Goal: Task Accomplishment & Management: Manage account settings

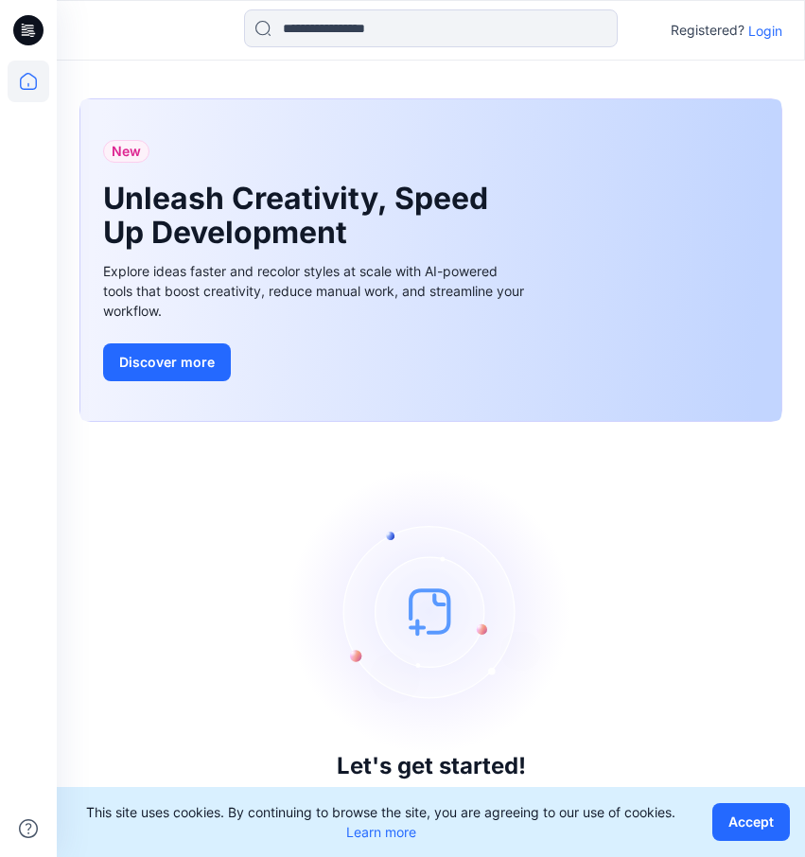
click at [761, 33] on p "Login" at bounding box center [765, 31] width 34 height 20
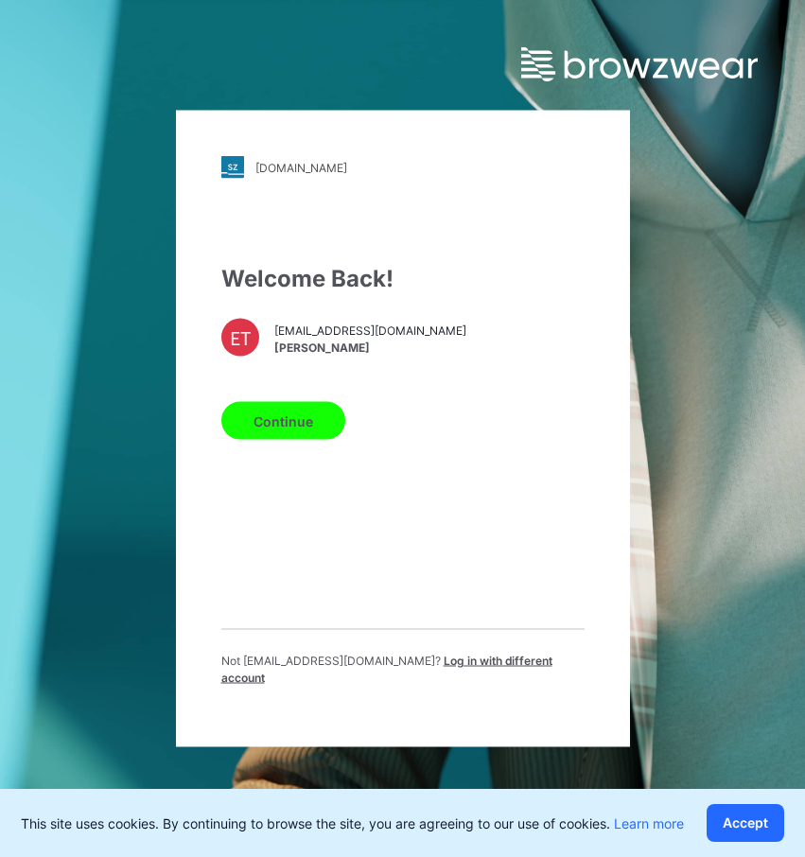
click at [308, 425] on button "Continue" at bounding box center [283, 421] width 124 height 38
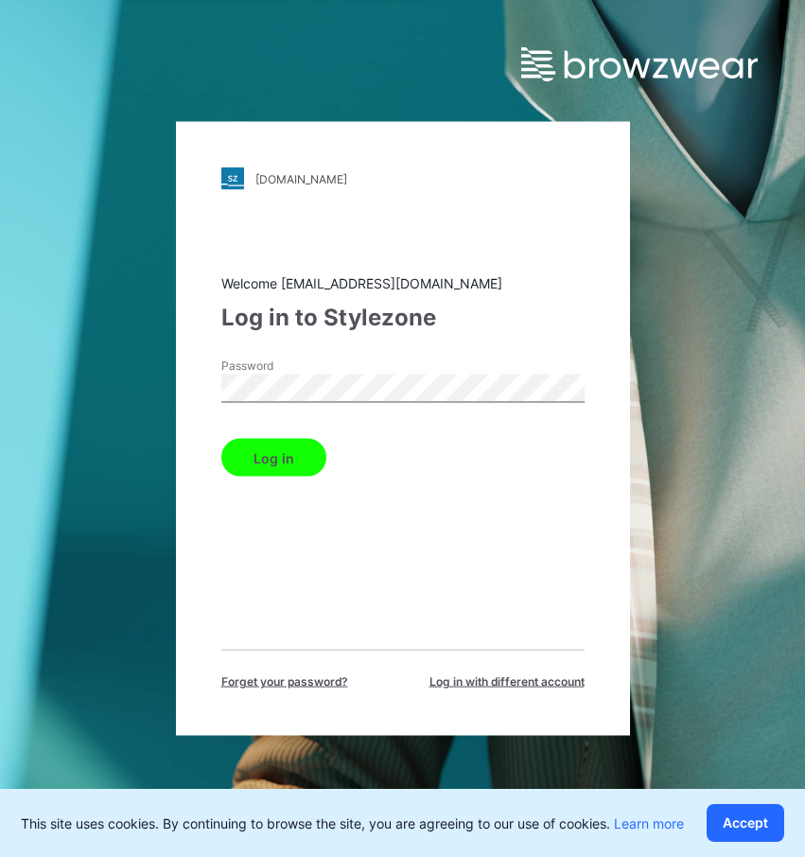
click at [287, 442] on button "Log in" at bounding box center [273, 458] width 105 height 38
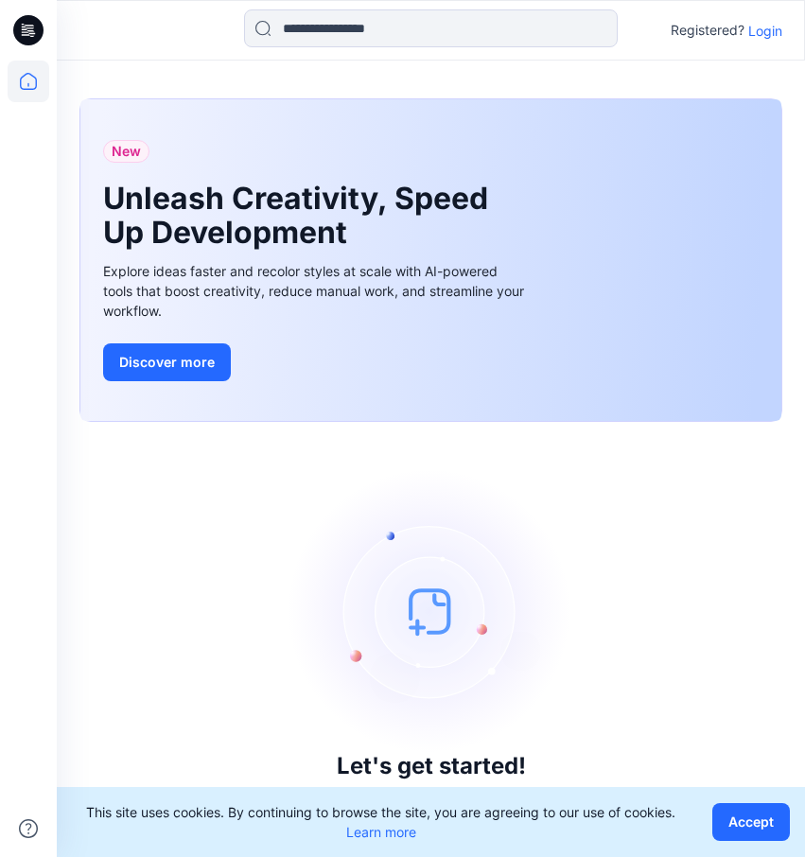
click at [755, 36] on p "Login" at bounding box center [765, 31] width 34 height 20
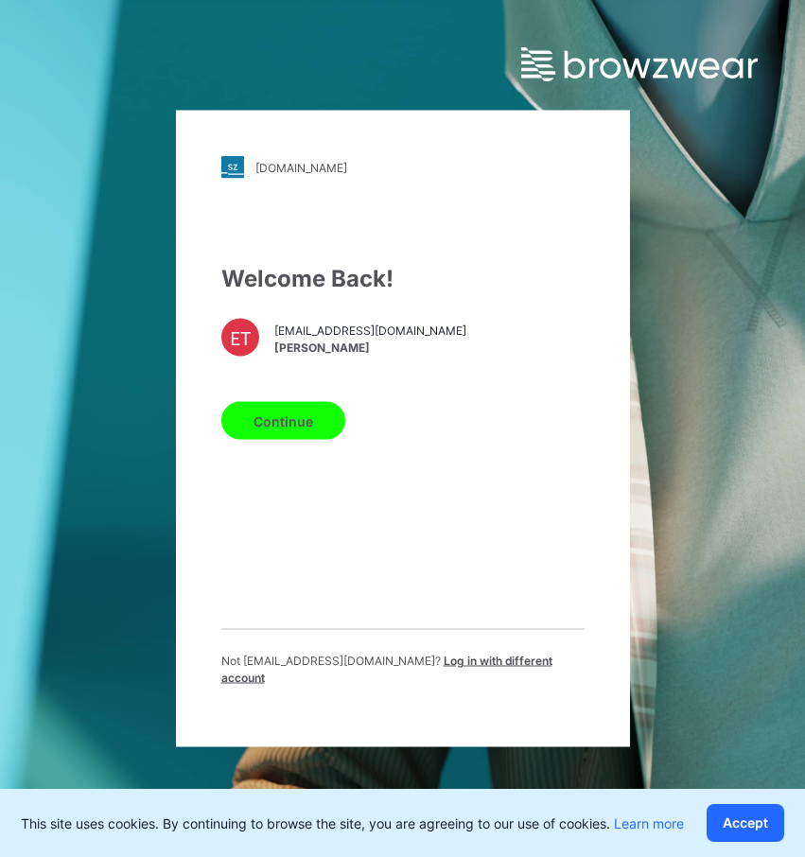
click at [311, 429] on button "Continue" at bounding box center [283, 421] width 124 height 38
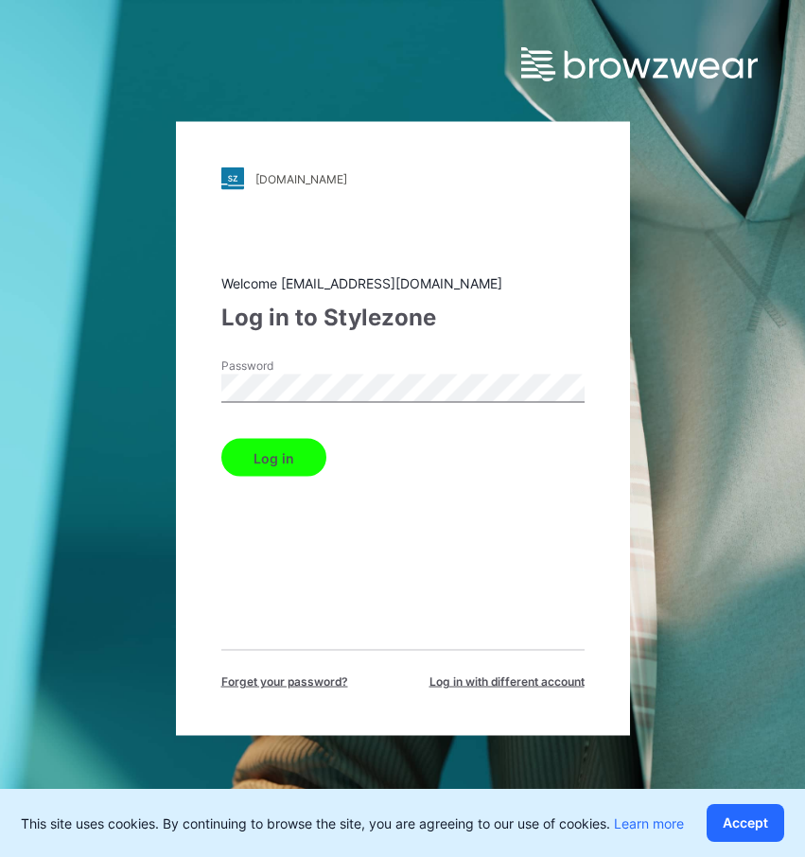
click at [307, 461] on button "Log in" at bounding box center [273, 458] width 105 height 38
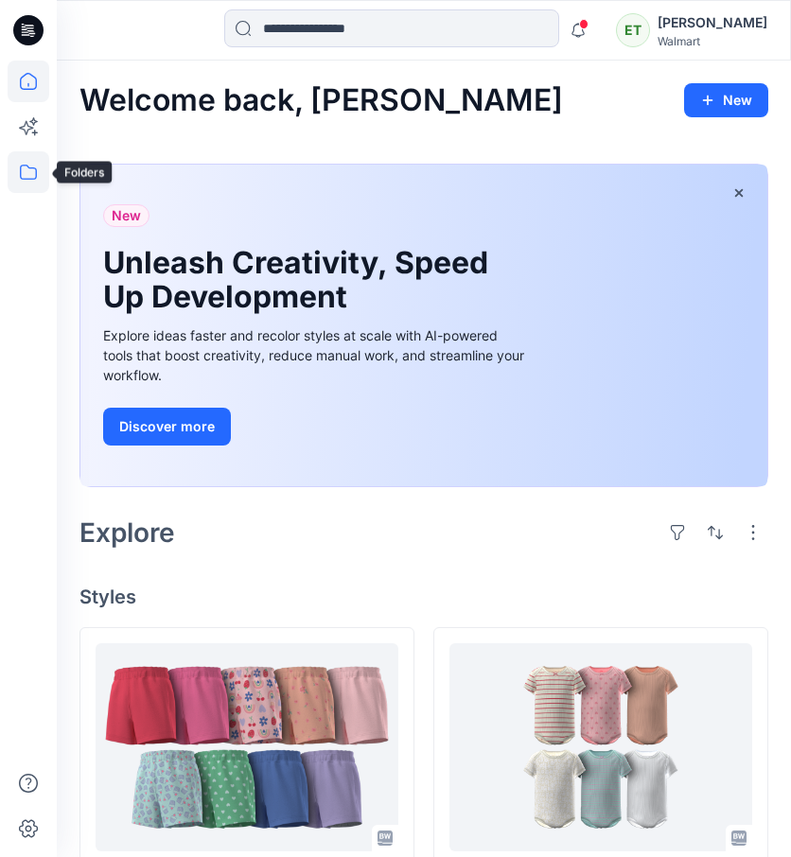
click at [26, 174] on icon at bounding box center [29, 172] width 42 height 42
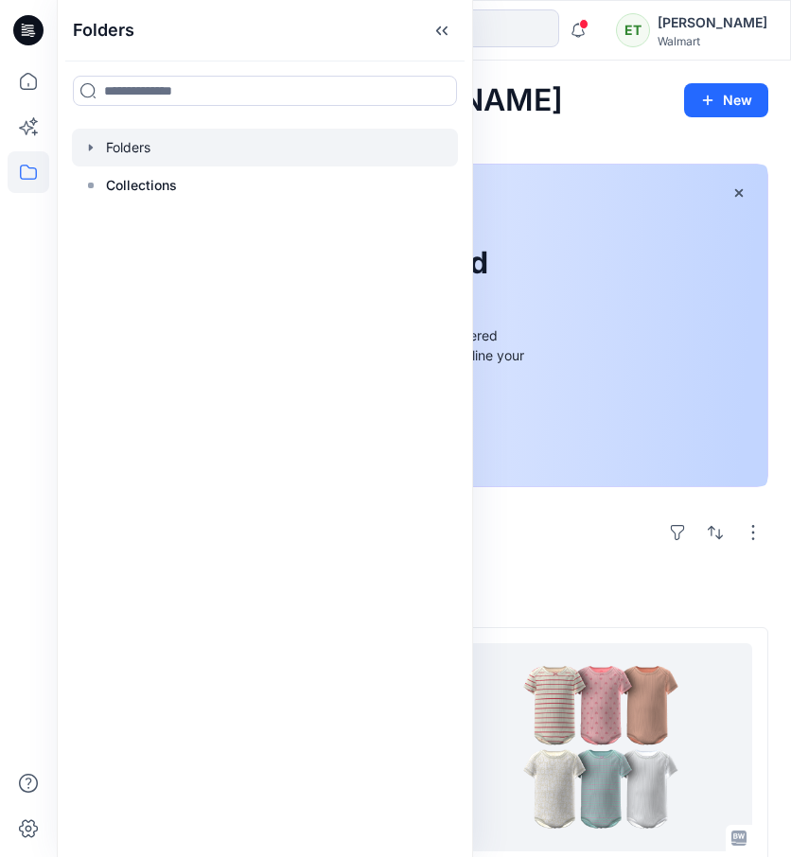
click at [245, 158] on div at bounding box center [265, 148] width 386 height 38
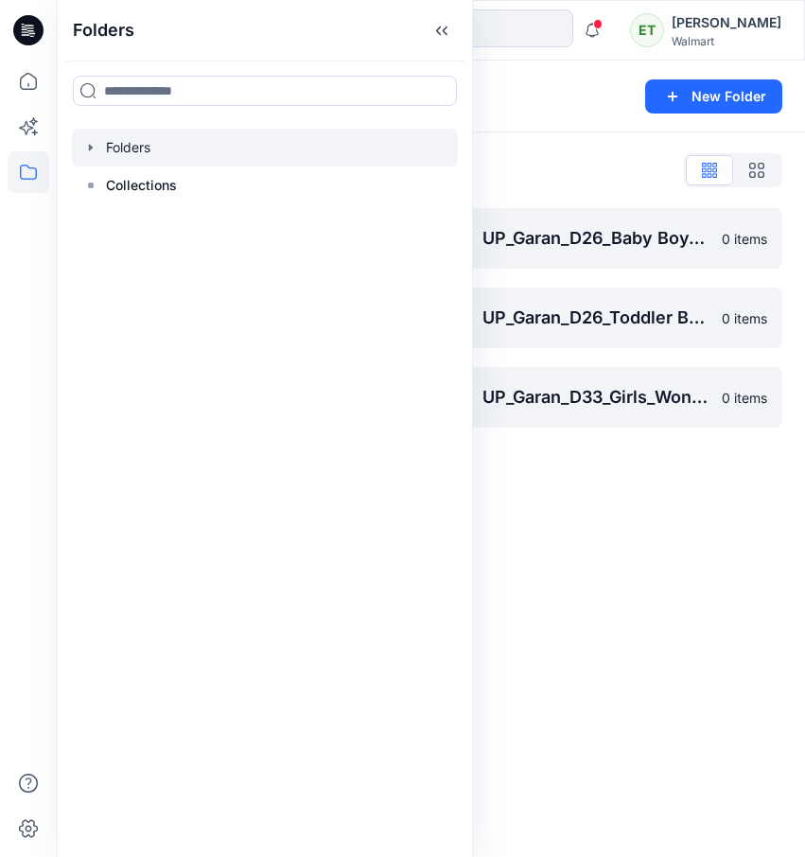
click at [583, 468] on div "Folders New Folder Folders List UP_Garan Littles 0 items UP_Garan_D26_Baby Girl…" at bounding box center [431, 459] width 748 height 796
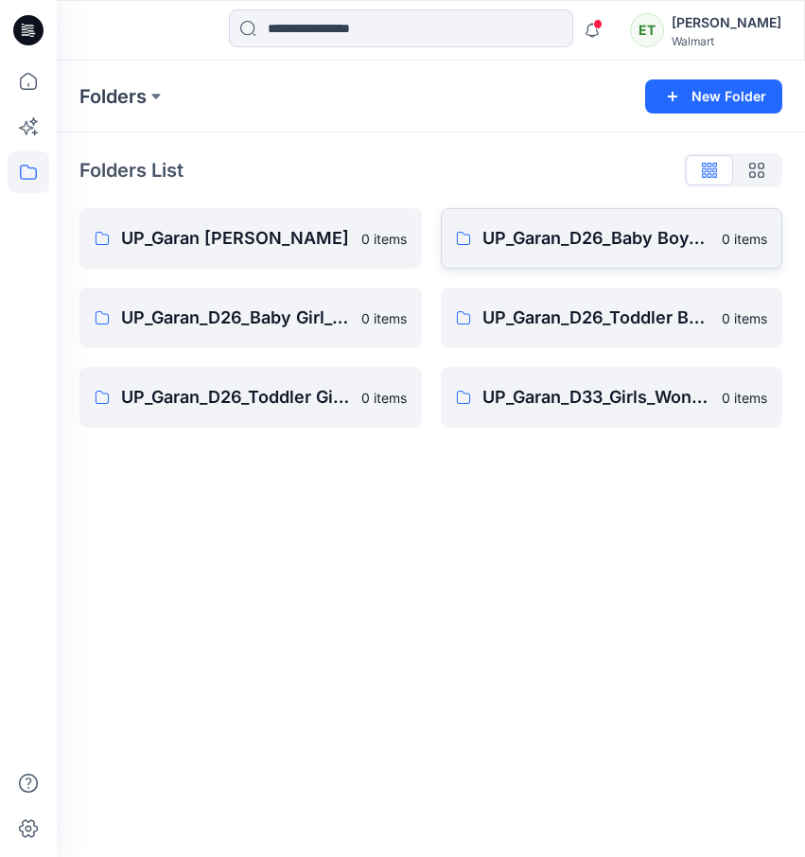
click at [548, 261] on link "UP_Garan_D26_Baby Boy_Wonder Nation 0 items" at bounding box center [612, 238] width 342 height 61
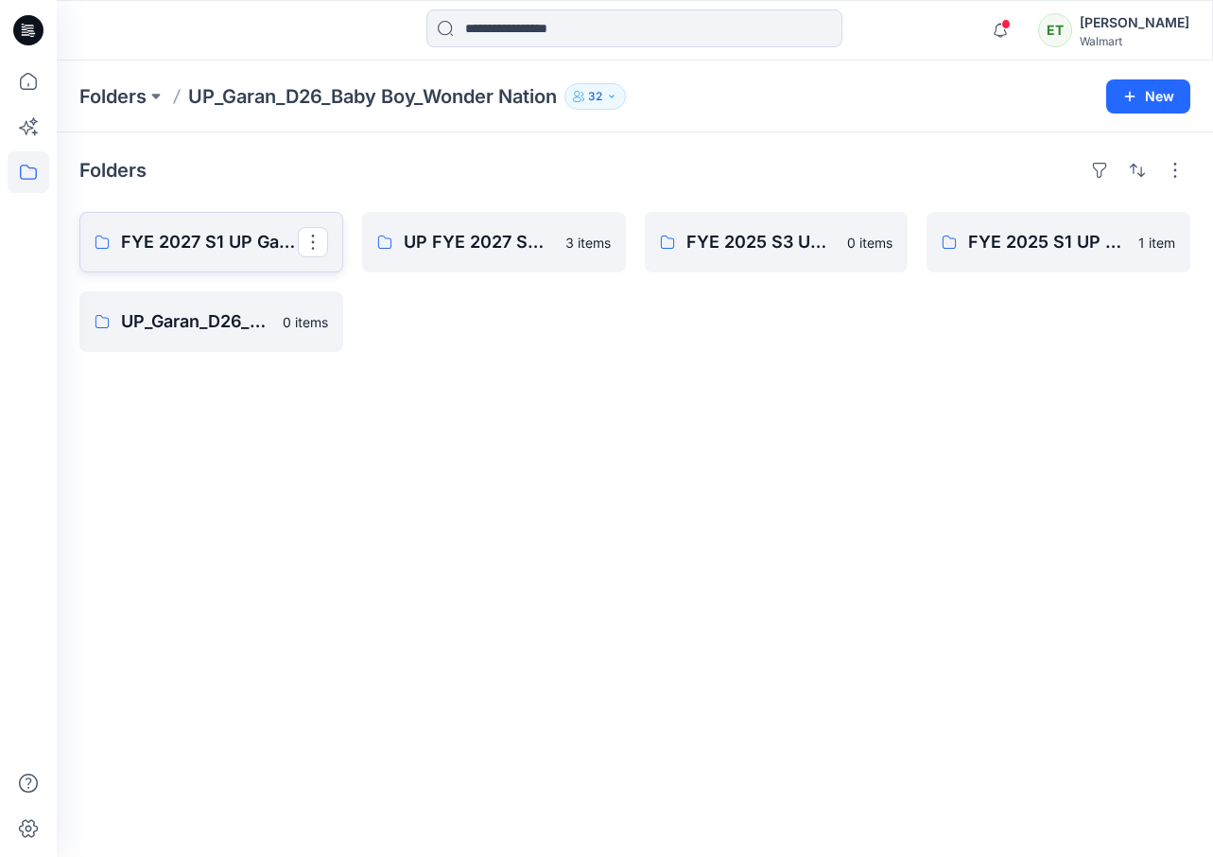
click at [244, 229] on p "FYE 2027 S1 UP Garan D26 Baby Boy" at bounding box center [209, 242] width 177 height 26
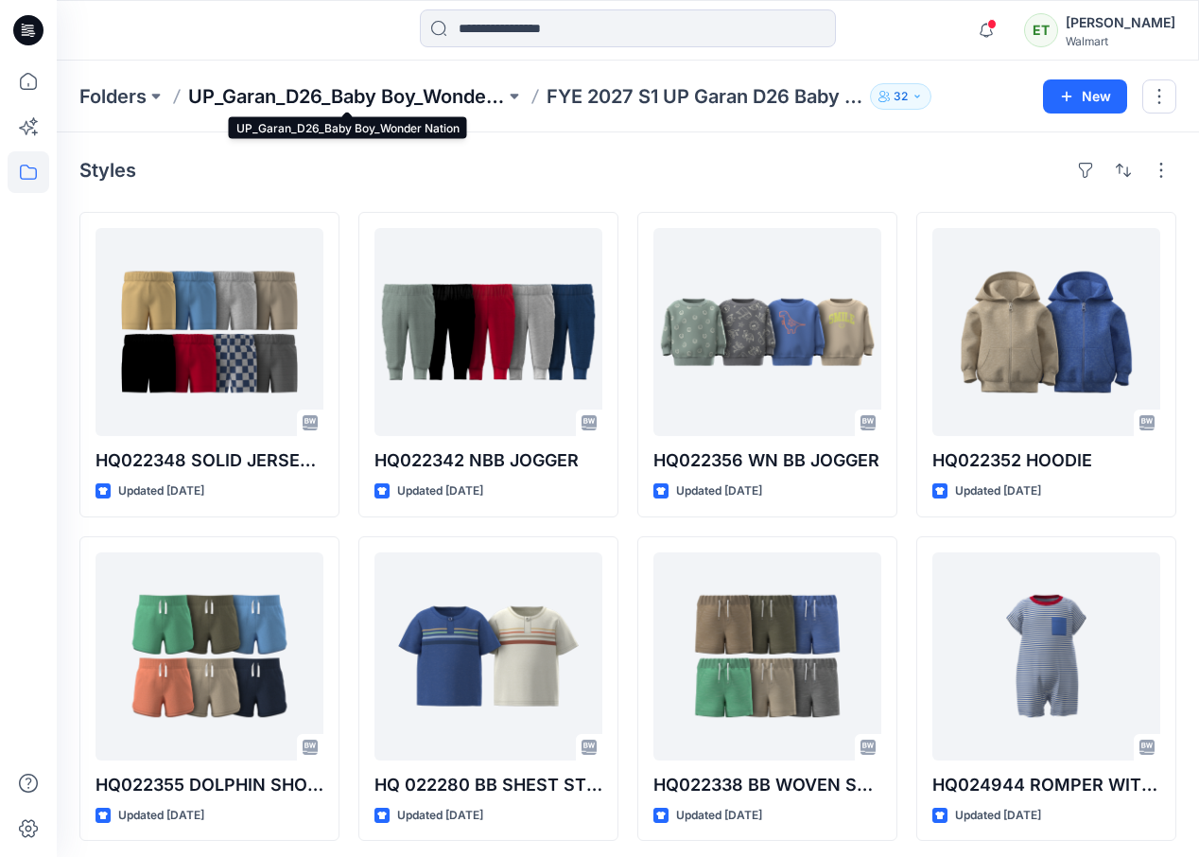
click at [378, 104] on p "UP_Garan_D26_Baby Boy_Wonder Nation" at bounding box center [346, 96] width 317 height 26
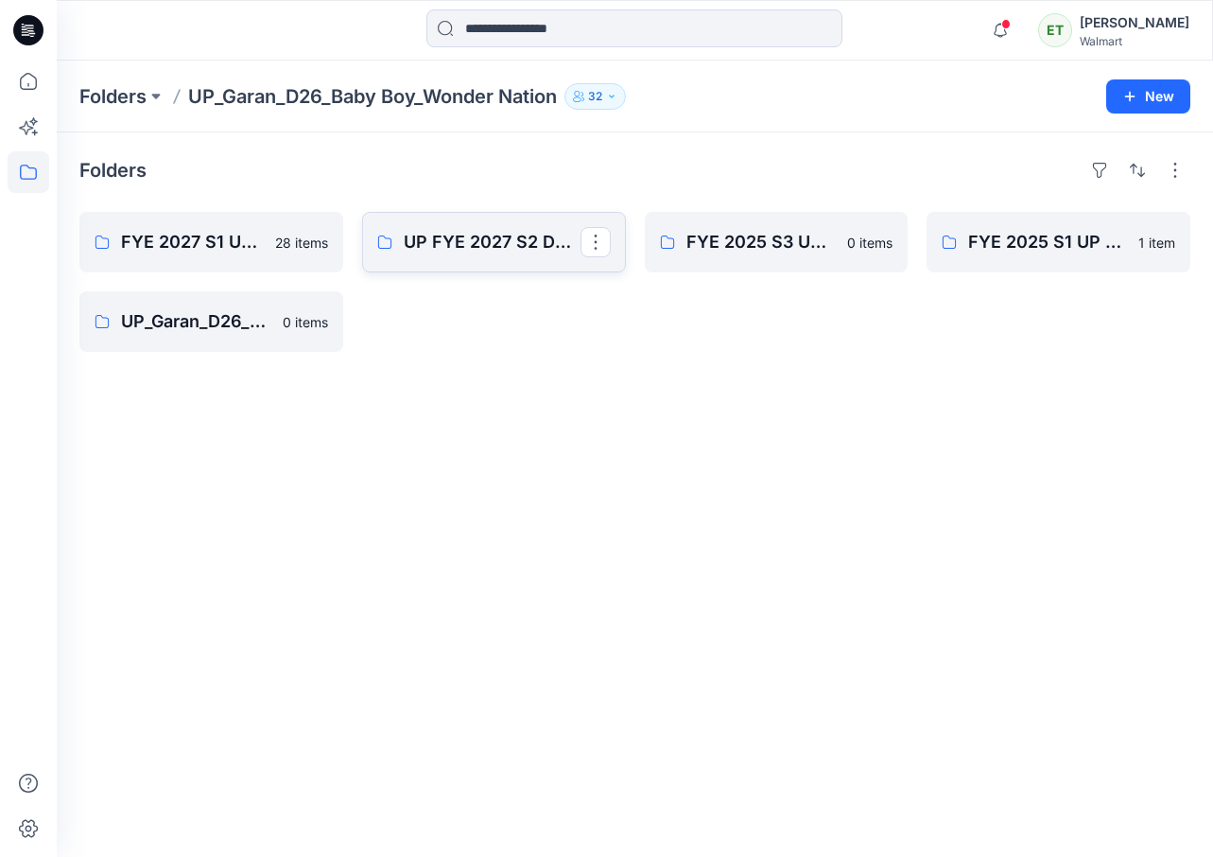
click at [389, 253] on link "UP FYE 2027 S2 D26 [PERSON_NAME]" at bounding box center [494, 242] width 264 height 61
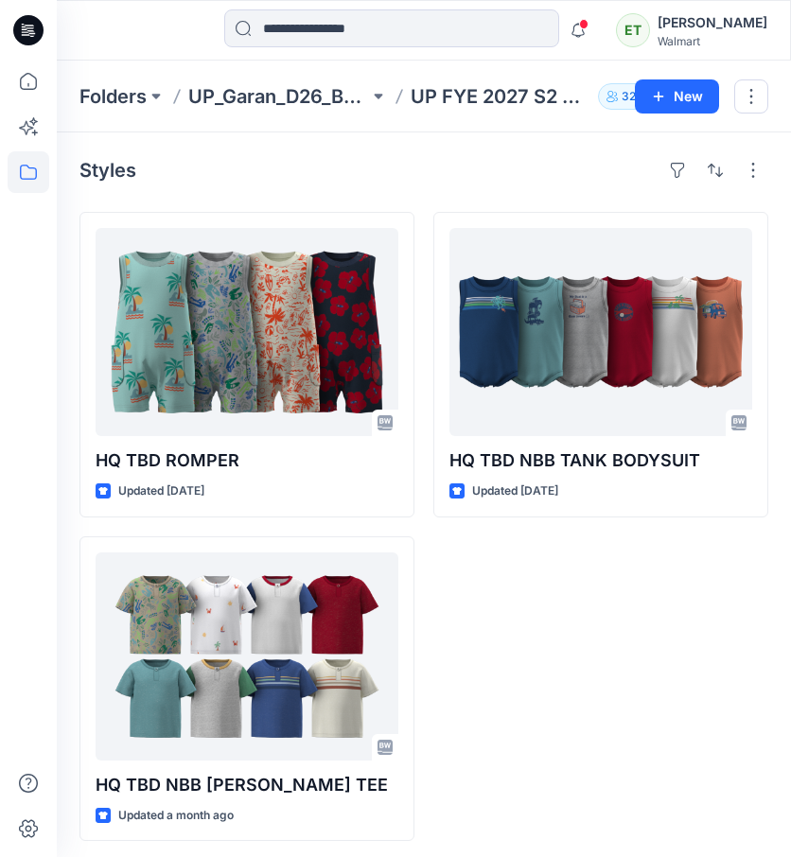
click at [228, 152] on div "Styles HQ TBD ROMPER Updated 14 days ago HQ TBD NBB HENLY TEE Updated a month a…" at bounding box center [424, 497] width 734 height 731
click at [574, 642] on div "HQ TBD NBB TANK BODYSUIT Updated 15 days ago PD - Need to Review Cost" at bounding box center [600, 526] width 335 height 629
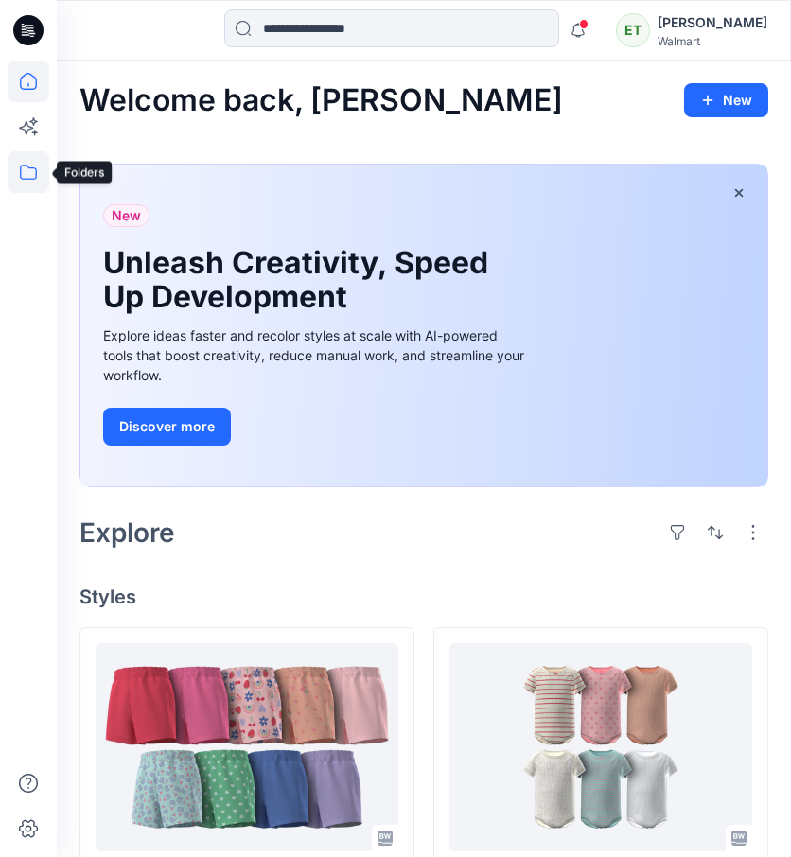
click at [44, 158] on icon at bounding box center [29, 172] width 42 height 42
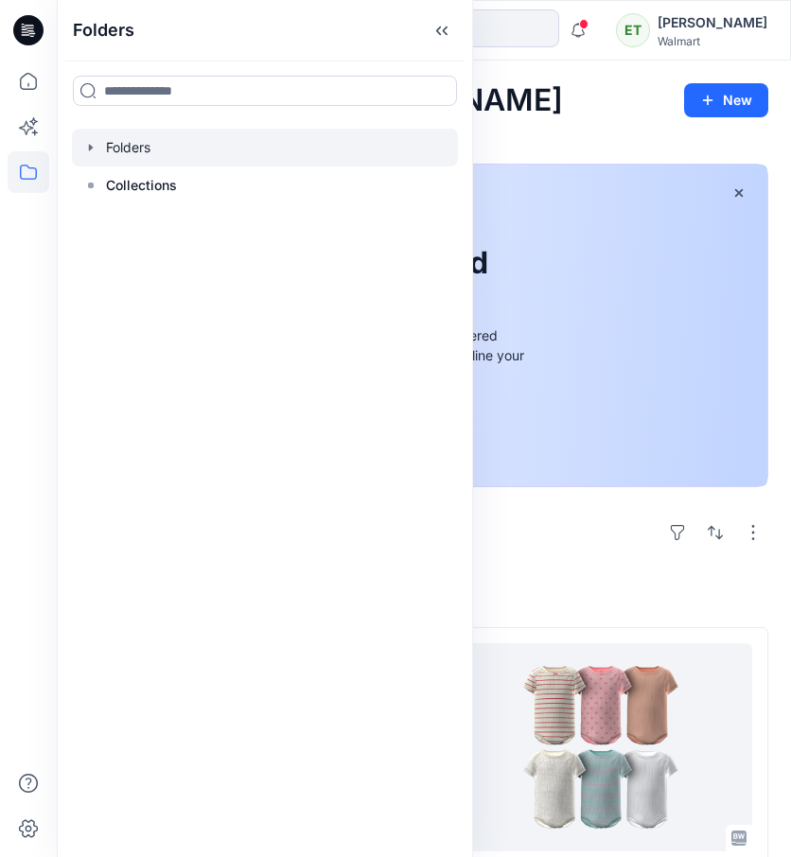
click at [201, 150] on div at bounding box center [265, 148] width 386 height 38
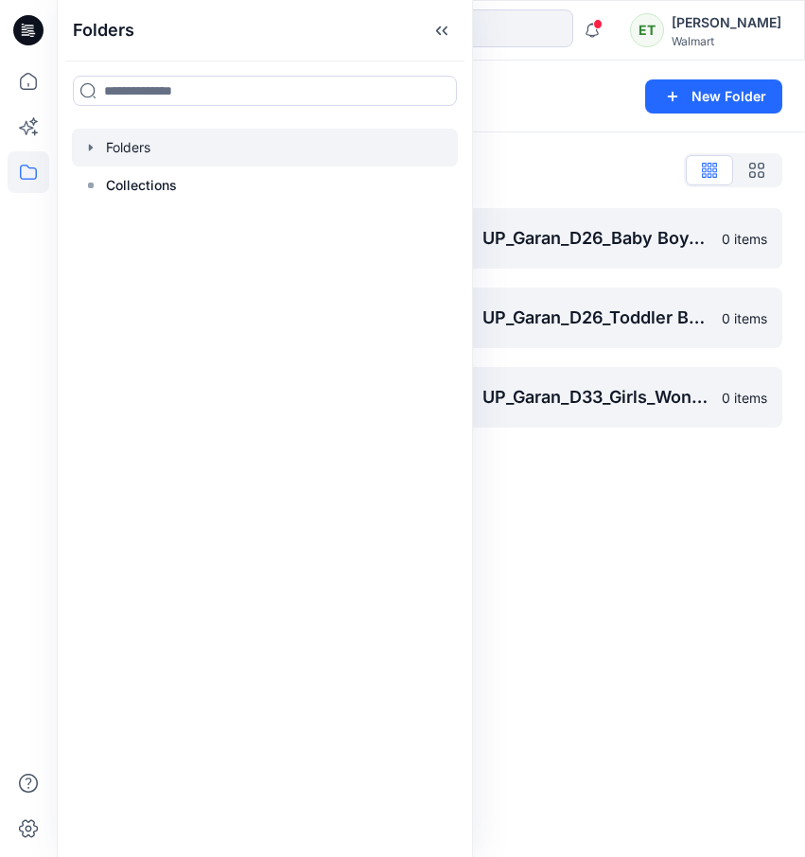
drag, startPoint x: 746, startPoint y: 646, endPoint x: 718, endPoint y: 629, distance: 33.1
click at [741, 641] on div "Folders New Folder Folders List UP_Garan Littles 0 items UP_Garan_D26_Baby Girl…" at bounding box center [431, 459] width 748 height 796
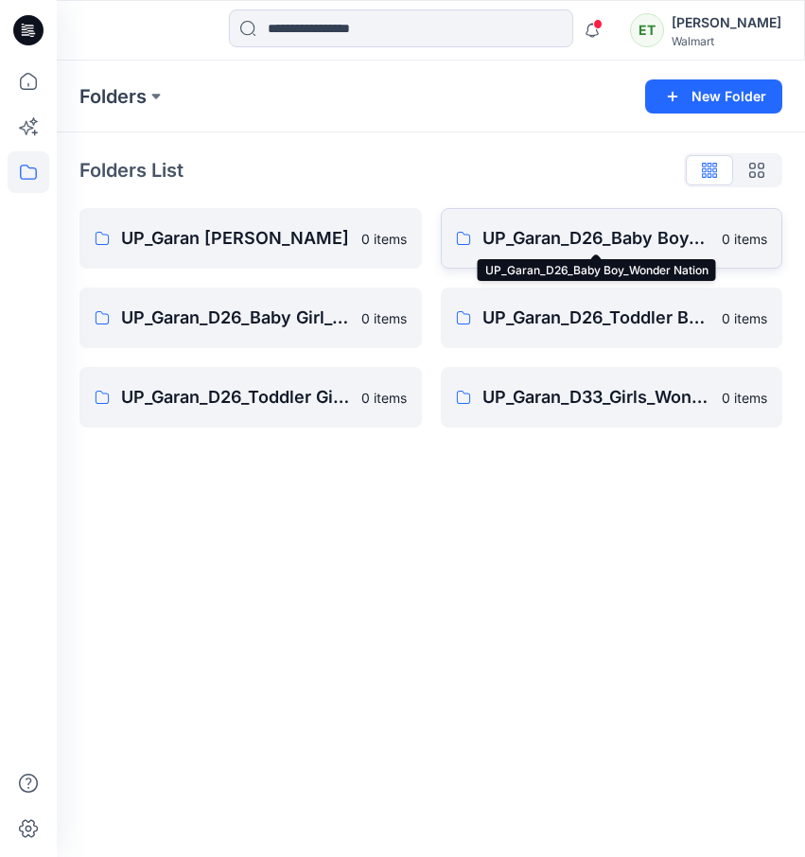
click at [585, 236] on p "UP_Garan_D26_Baby Boy_Wonder Nation" at bounding box center [596, 238] width 229 height 26
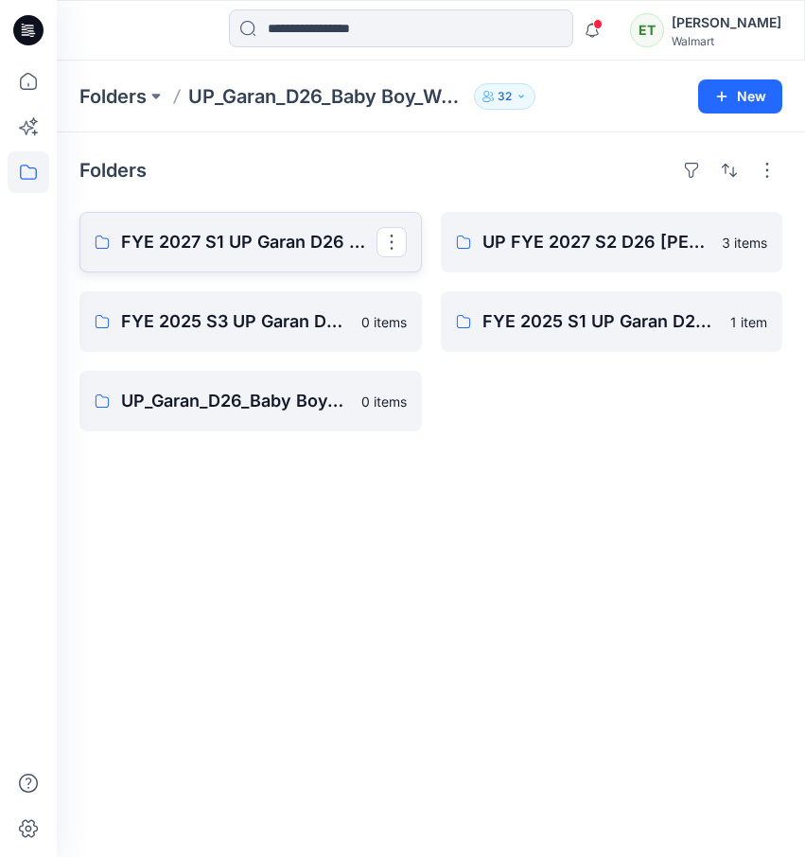
click at [316, 261] on link "FYE 2027 S1 UP Garan D26 Baby Boy" at bounding box center [250, 242] width 342 height 61
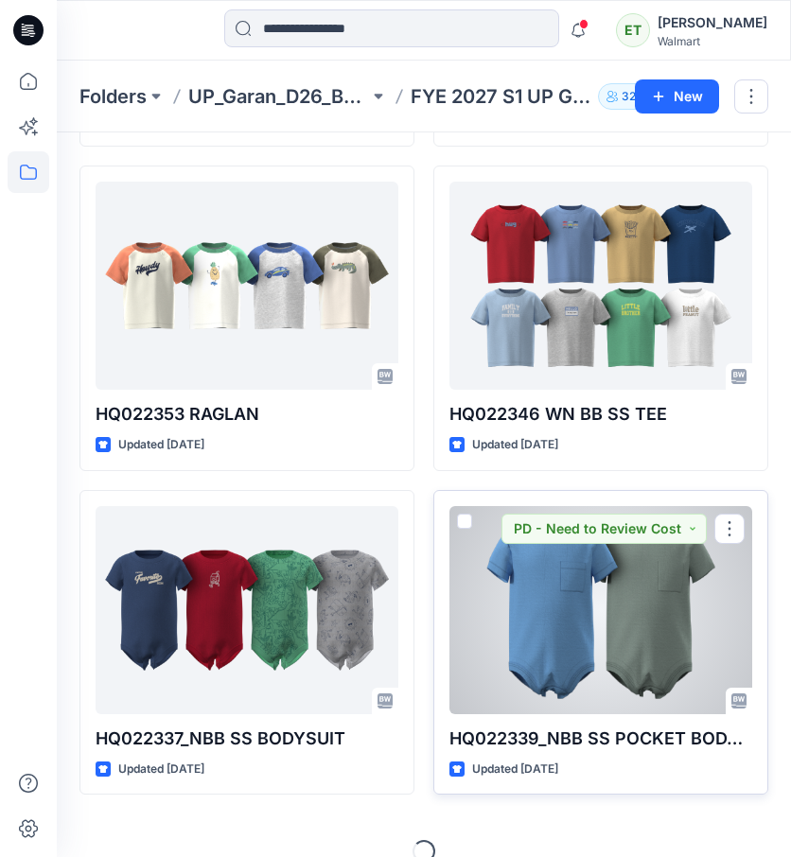
scroll to position [1370, 0]
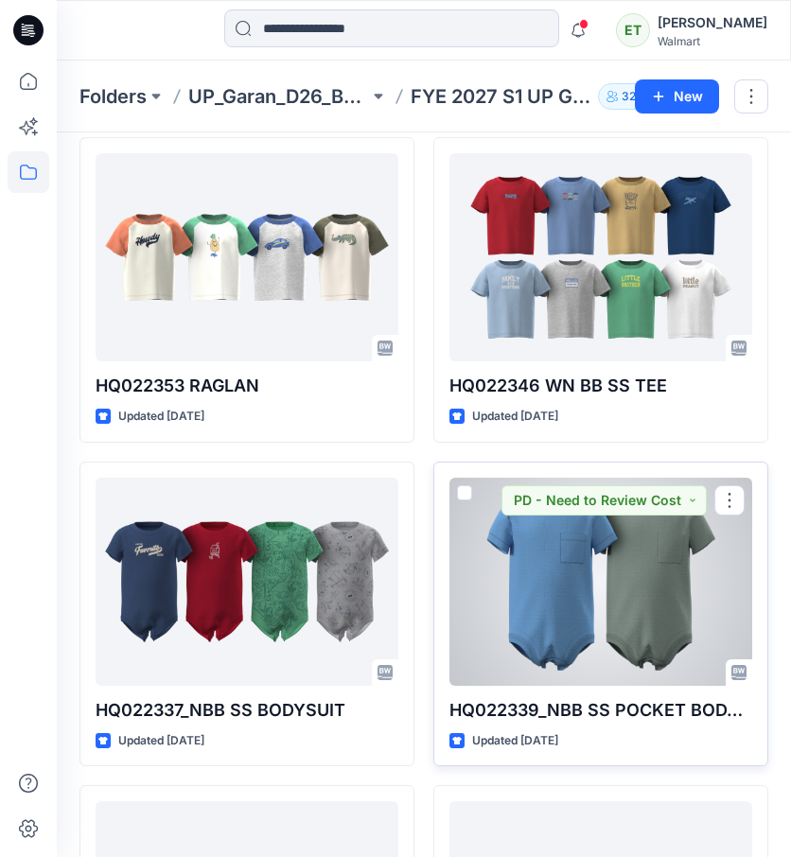
click at [551, 574] on div at bounding box center [600, 582] width 303 height 208
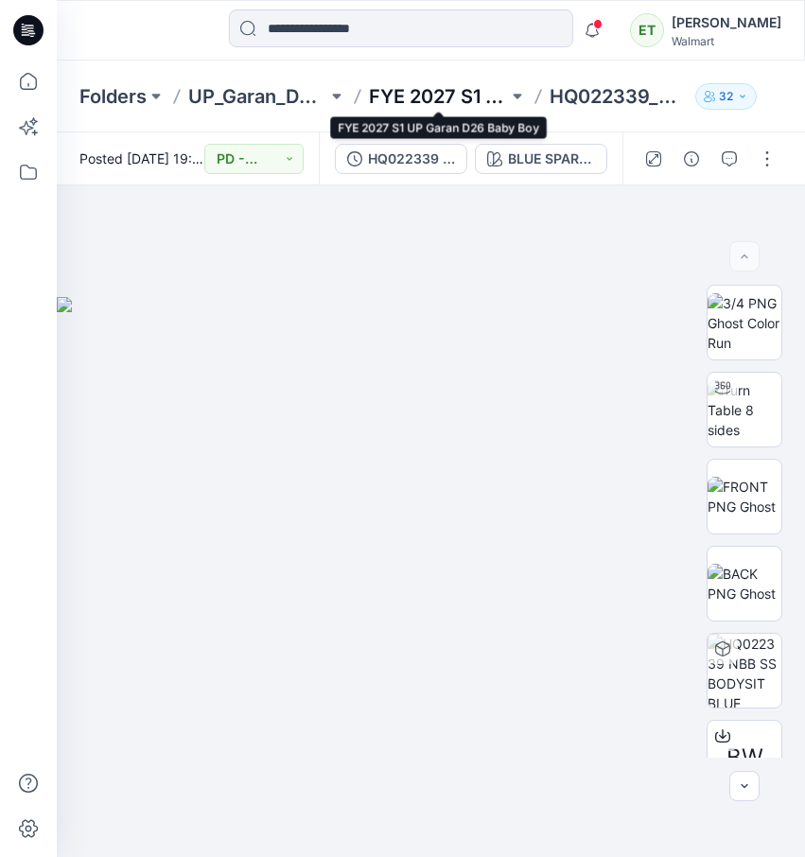
click at [424, 95] on p "FYE 2027 S1 UP Garan D26 Baby Boy" at bounding box center [438, 96] width 139 height 26
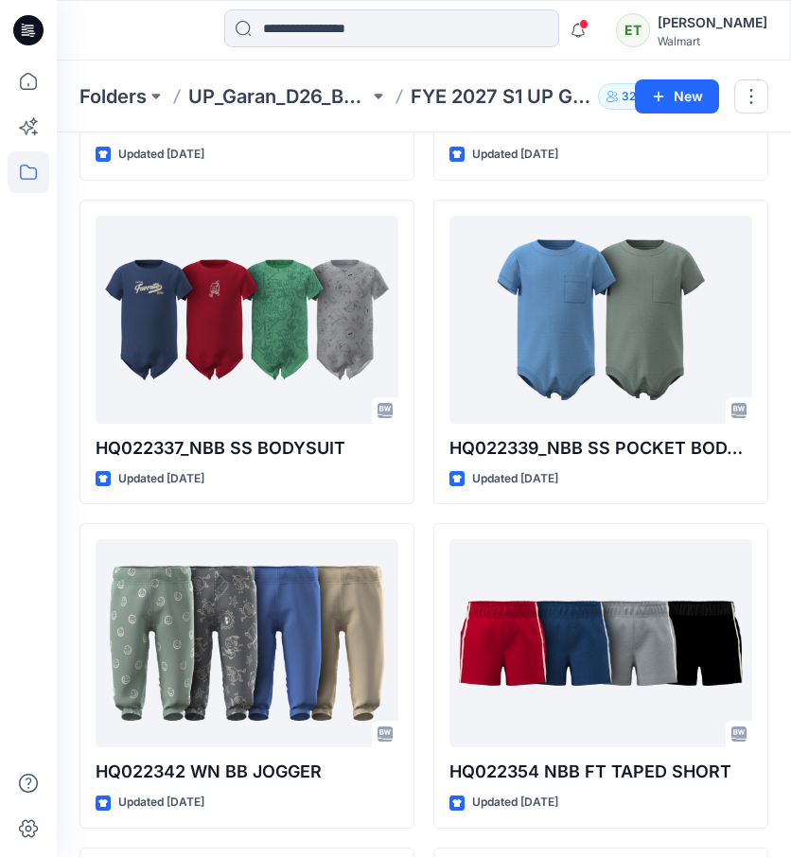
scroll to position [1664, 0]
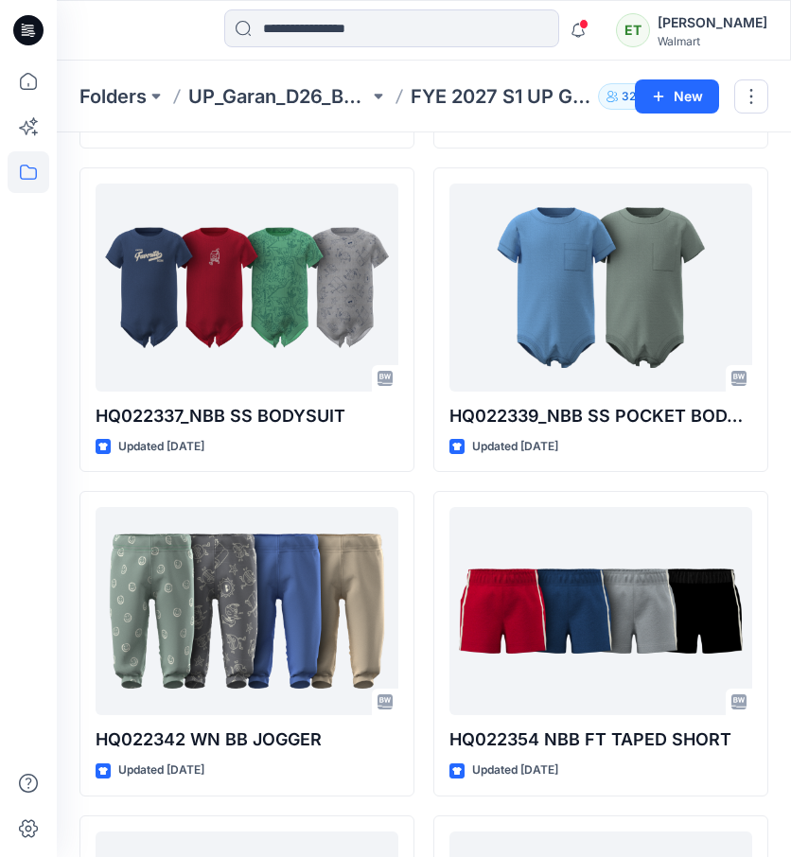
click at [426, 373] on div "HQ022348 SOLID JERSEY SHORTS NEW PATTERN 07.24.25 Updated 5 days ago HQ022356 W…" at bounding box center [423, 805] width 688 height 4516
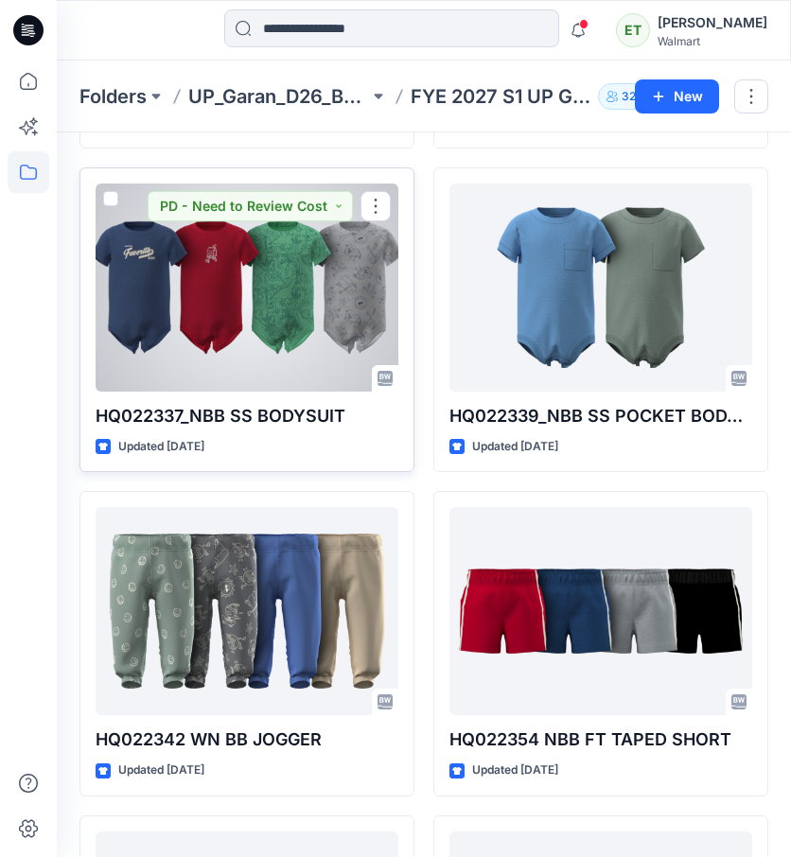
click at [298, 289] on div at bounding box center [247, 287] width 303 height 208
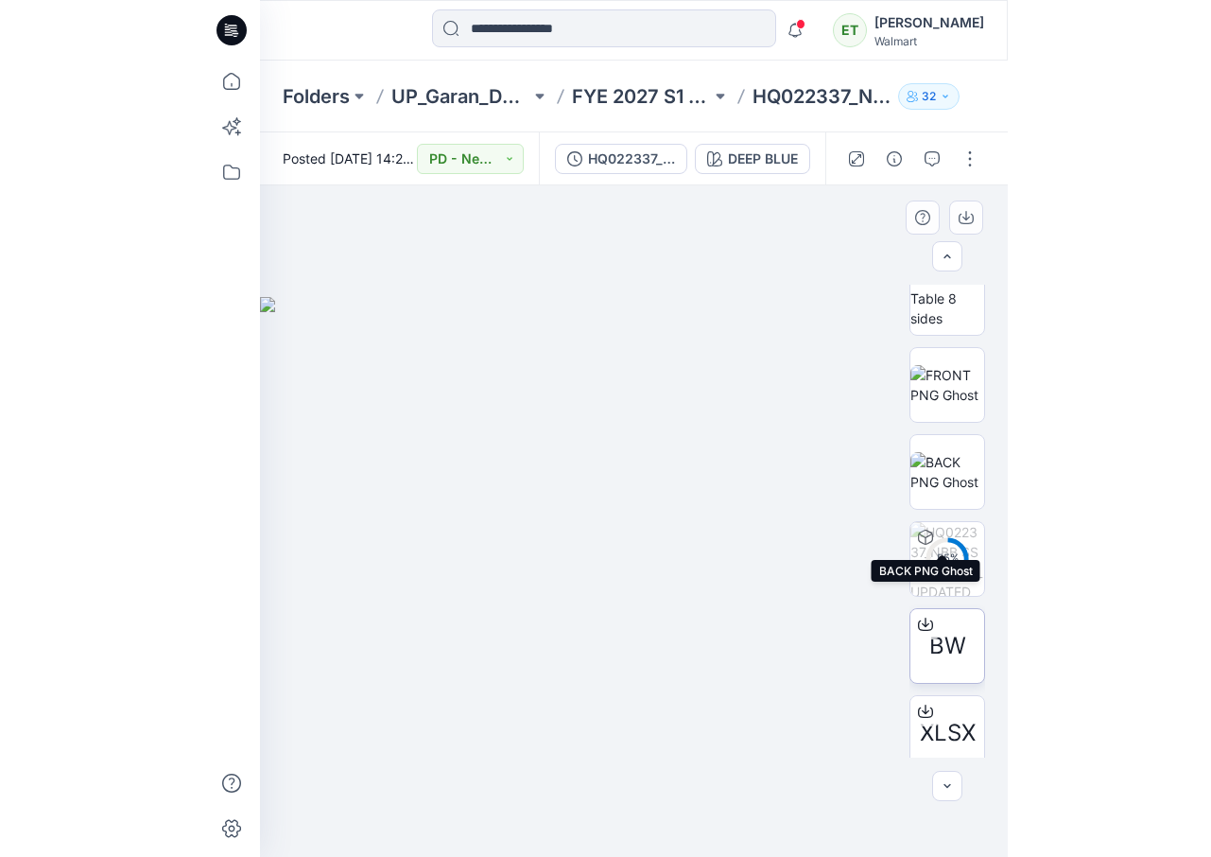
scroll to position [113, 0]
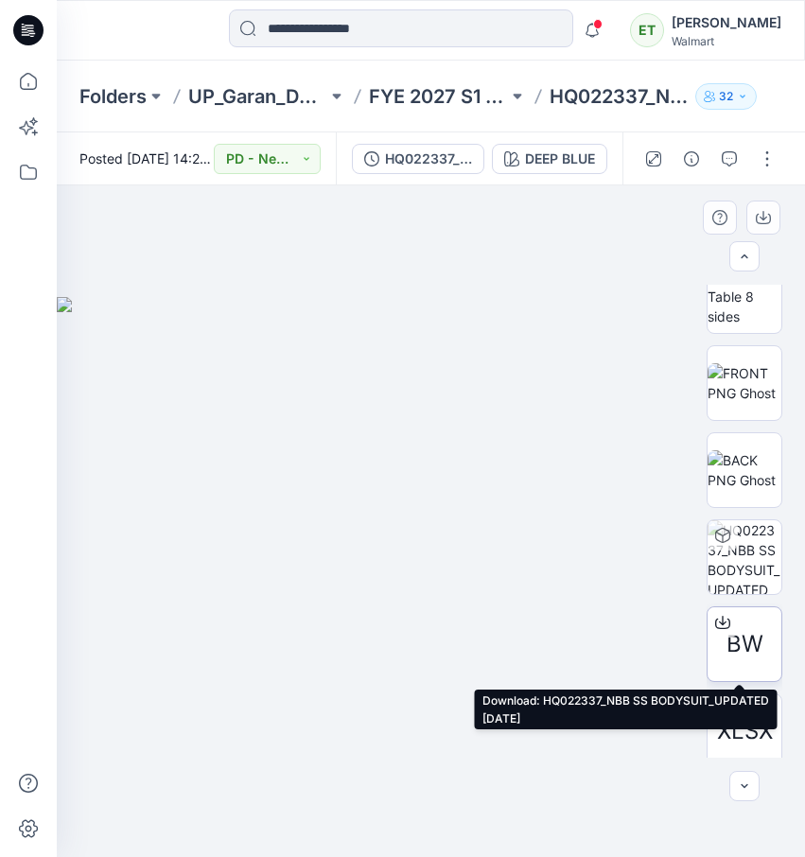
click at [715, 622] on icon at bounding box center [722, 622] width 15 height 15
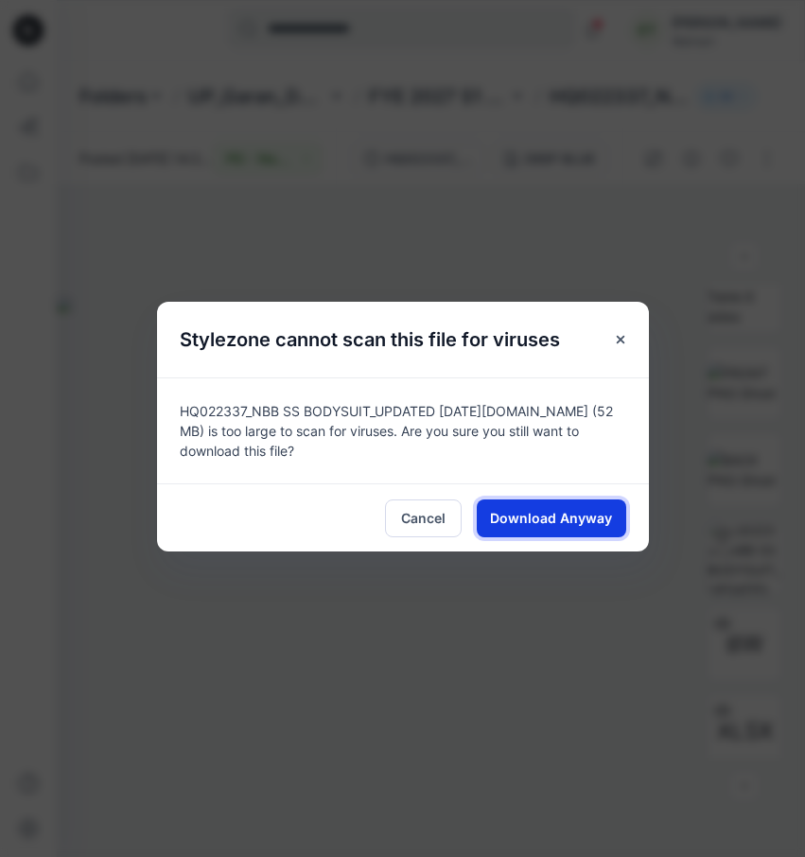
click at [586, 515] on span "Download Anyway" at bounding box center [551, 518] width 122 height 20
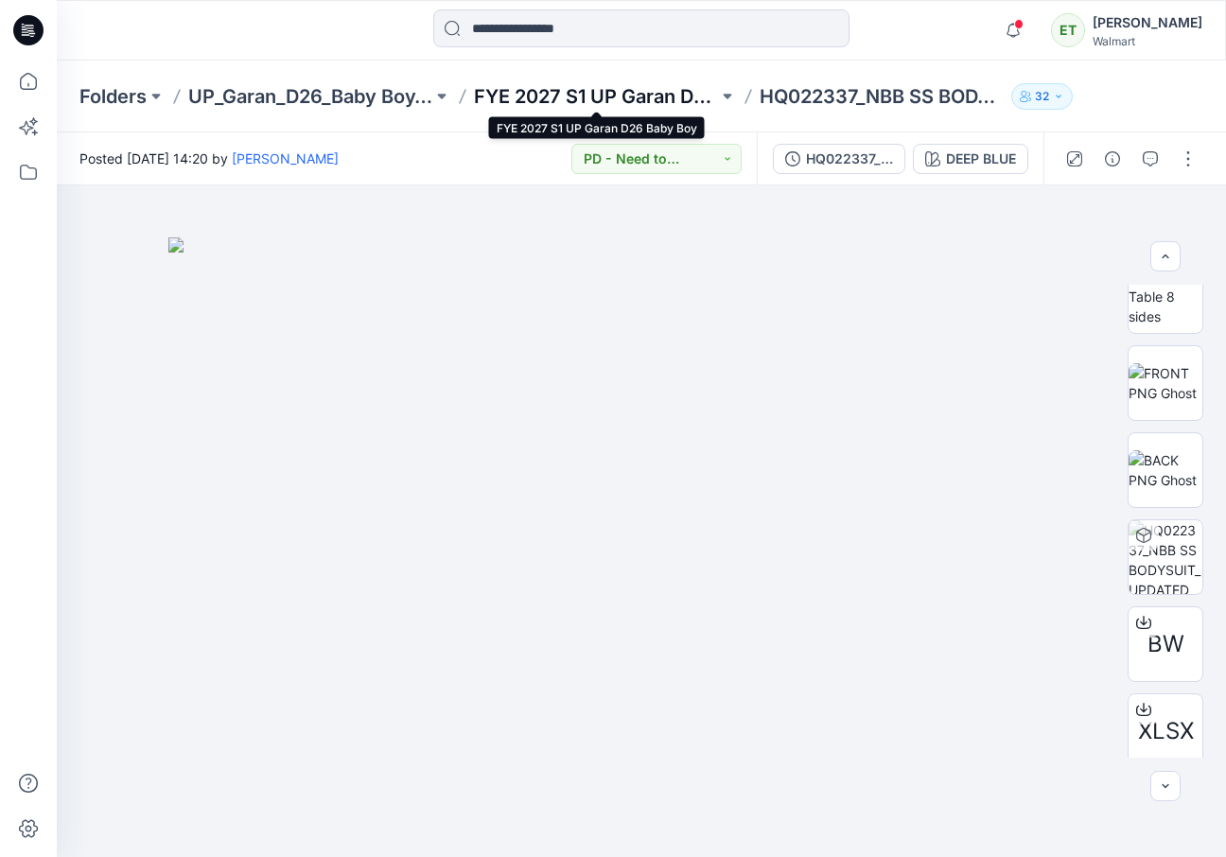
click at [644, 90] on p "FYE 2027 S1 UP Garan D26 Baby Boy" at bounding box center [596, 96] width 244 height 26
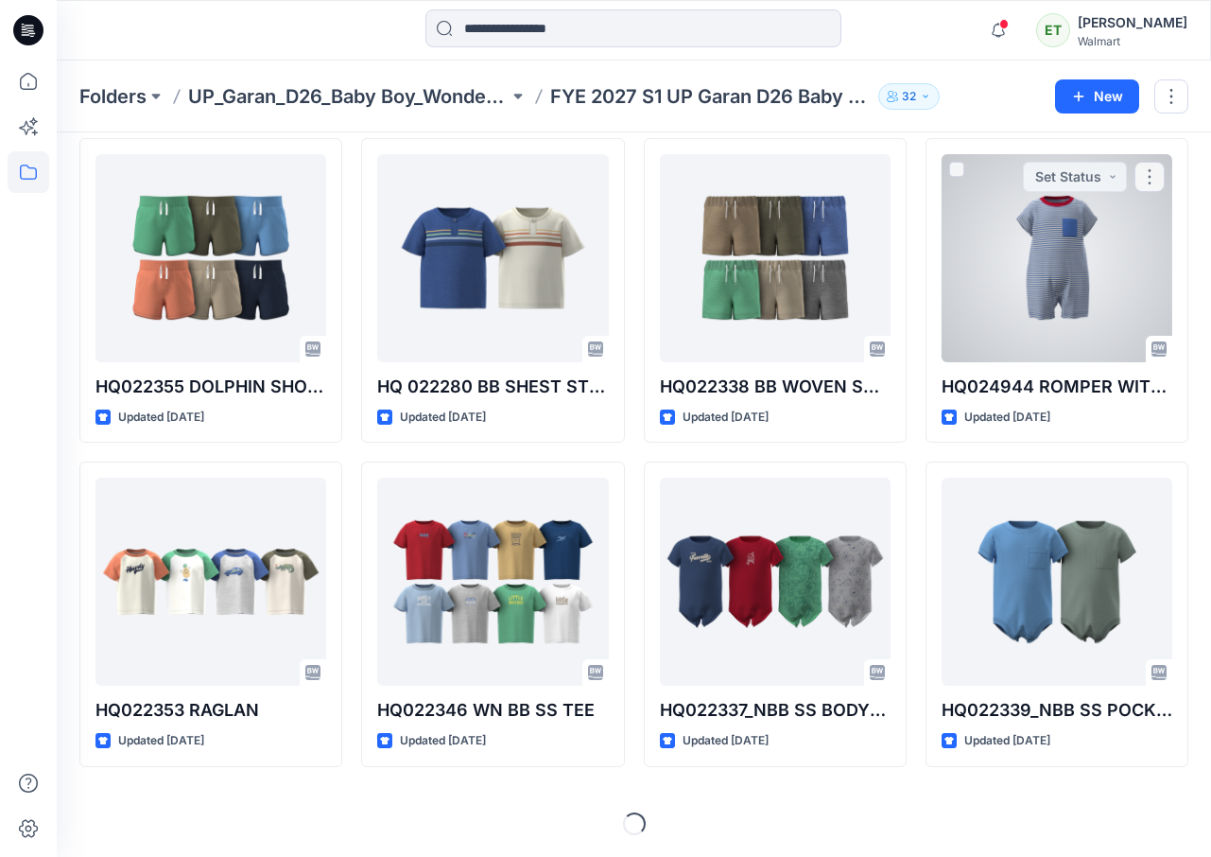
scroll to position [415, 0]
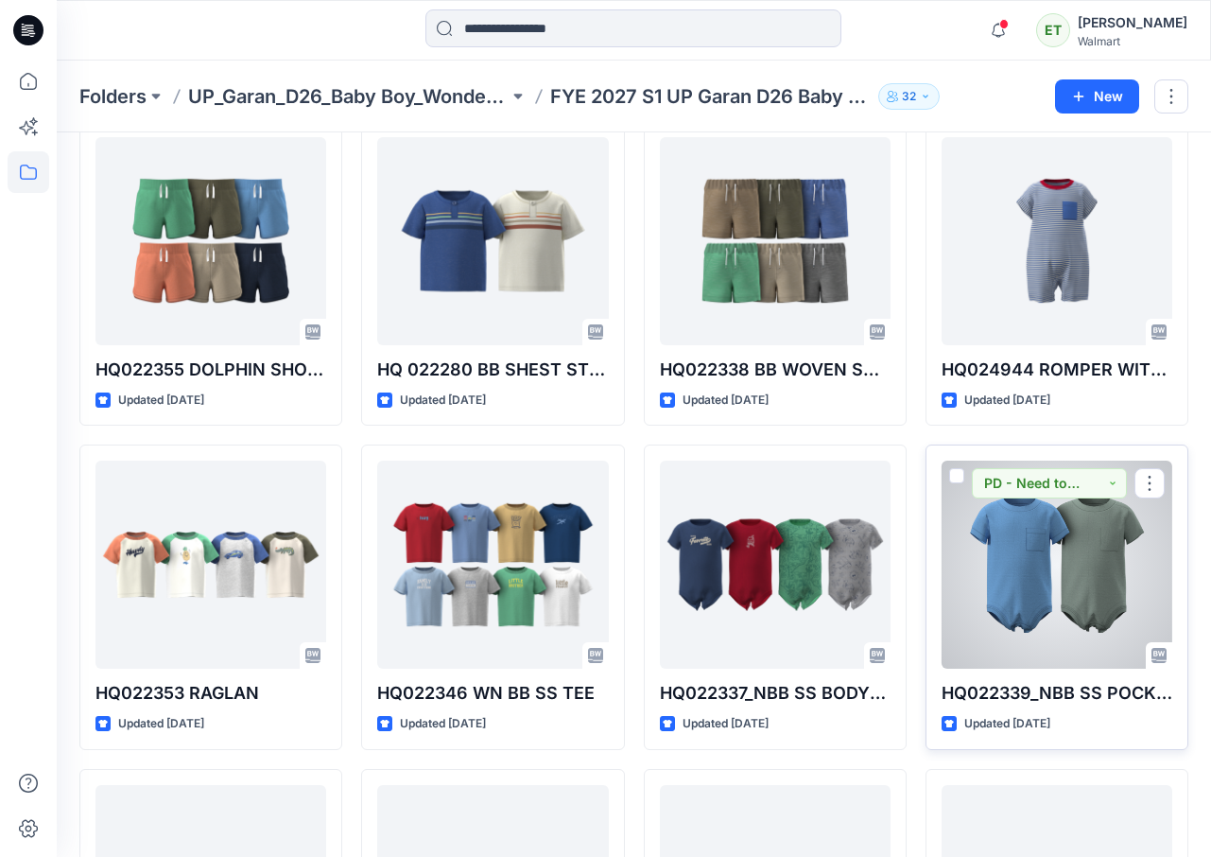
click at [790, 543] on div at bounding box center [1057, 565] width 231 height 208
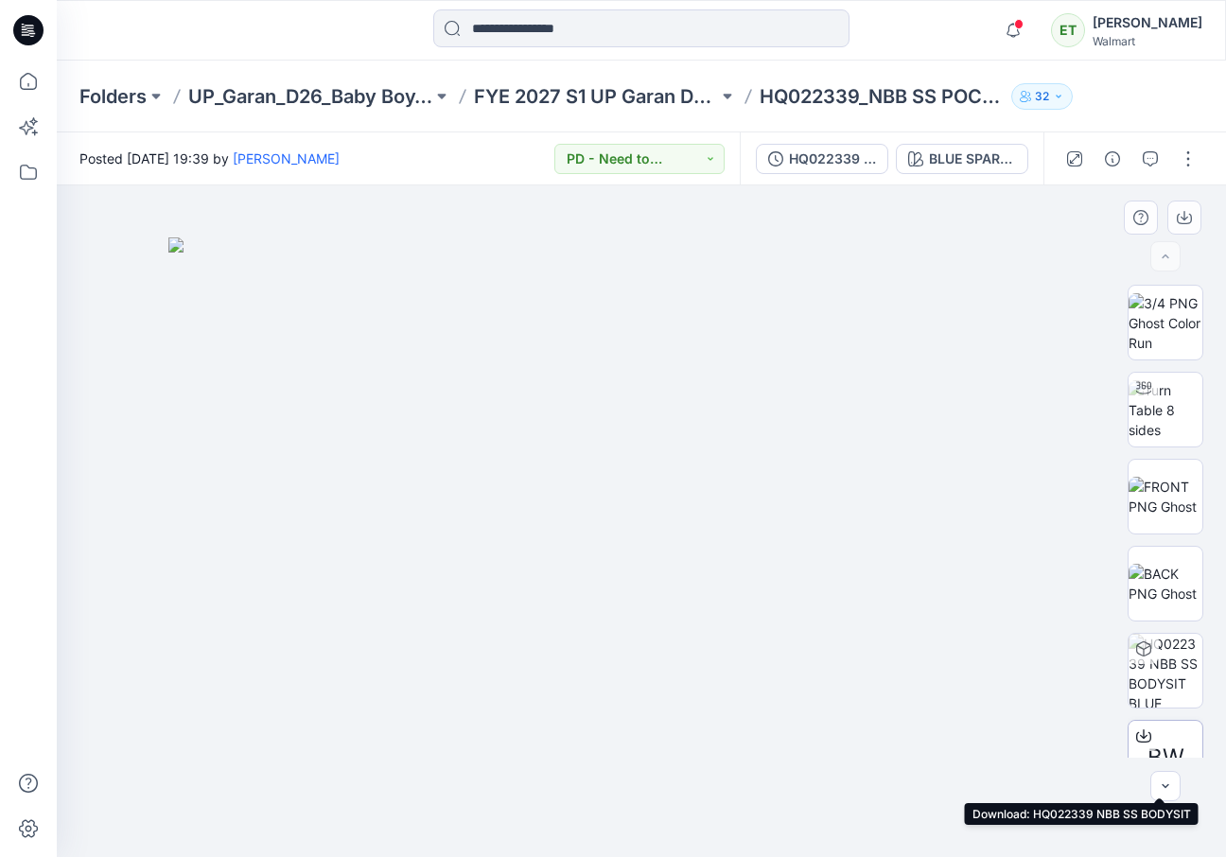
click at [790, 728] on icon at bounding box center [1143, 735] width 15 height 15
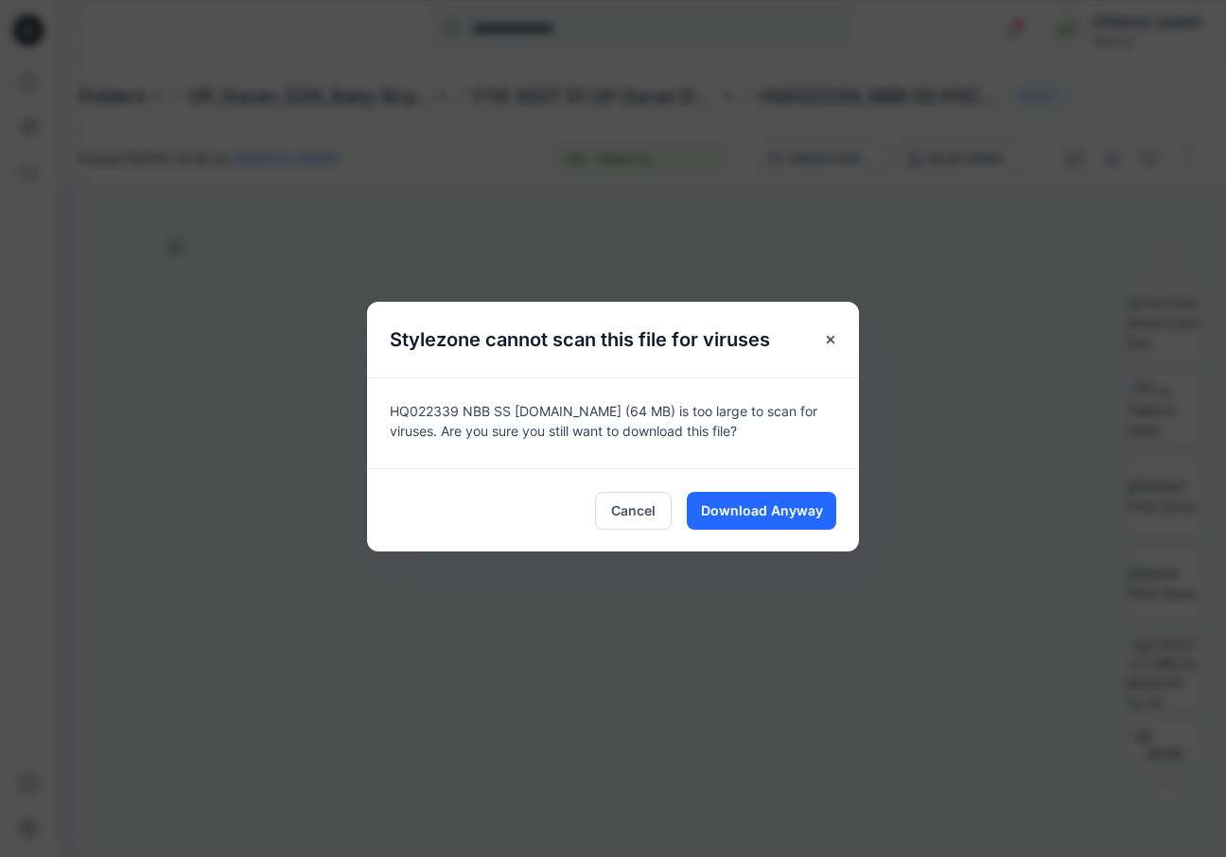
click at [787, 486] on div "Cancel Download Anyway" at bounding box center [613, 509] width 492 height 83
click at [790, 513] on span "Download Anyway" at bounding box center [762, 510] width 122 height 20
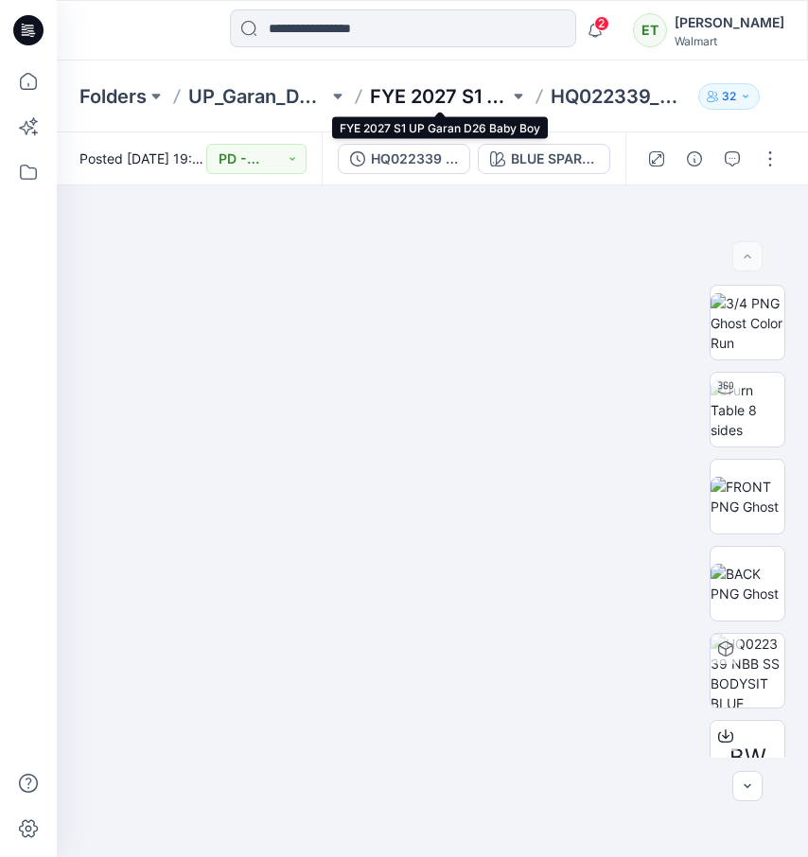
click at [421, 90] on p "FYE 2027 S1 UP Garan D26 Baby Boy" at bounding box center [440, 96] width 140 height 26
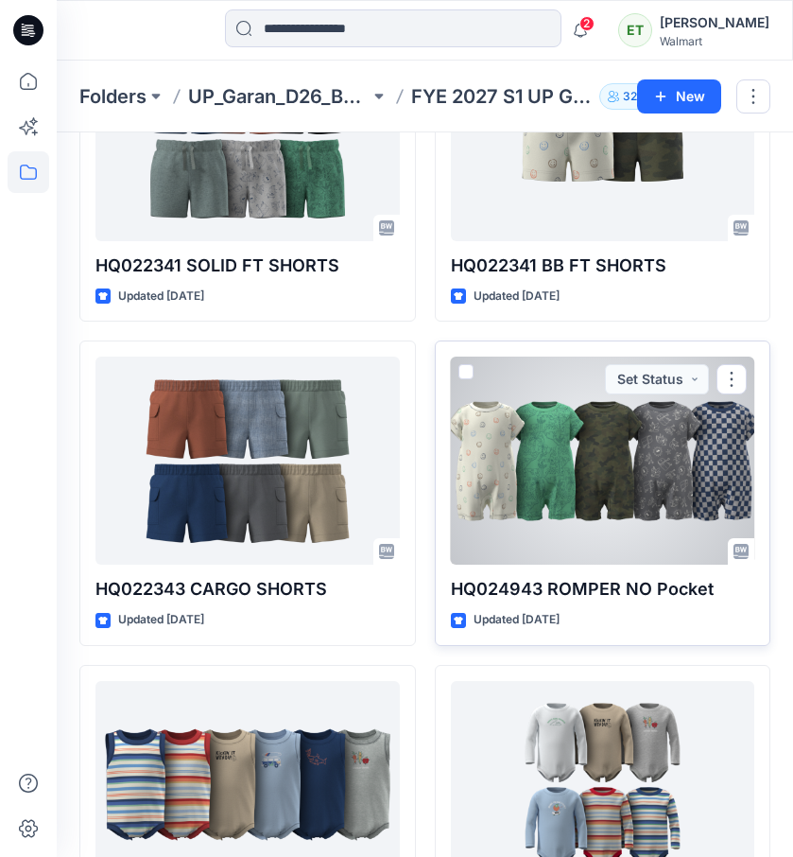
scroll to position [2464, 0]
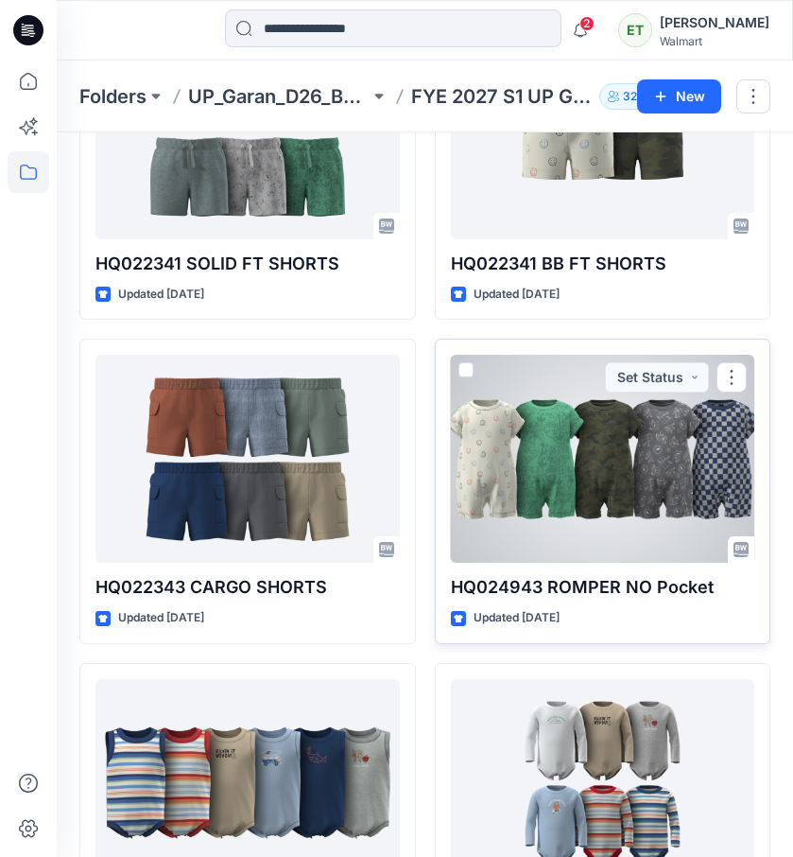
click at [624, 520] on div at bounding box center [603, 459] width 305 height 208
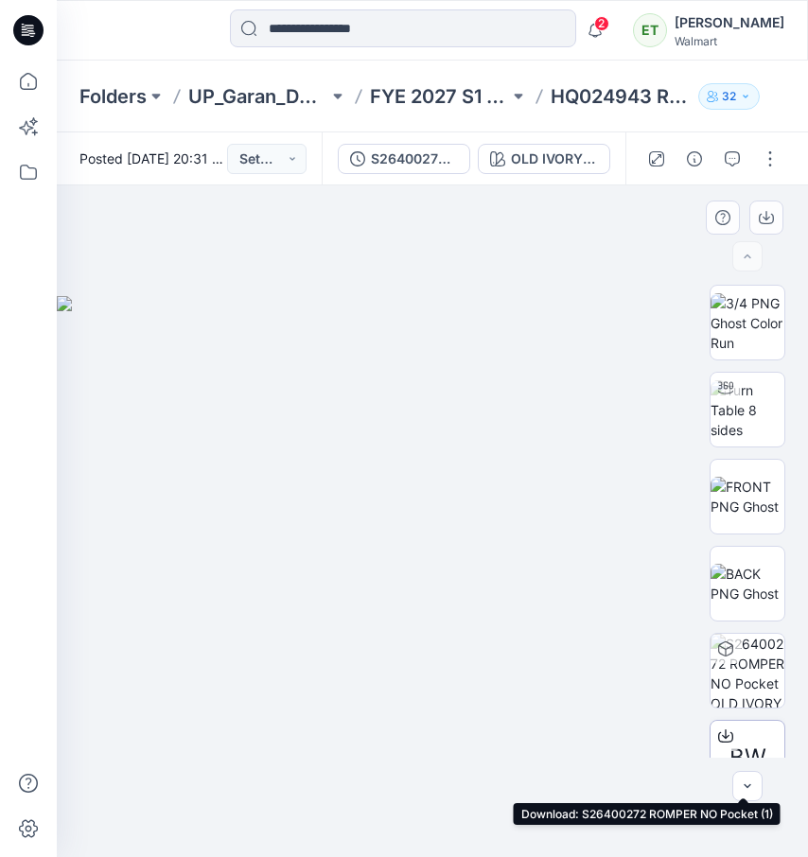
click at [722, 727] on div at bounding box center [725, 736] width 30 height 30
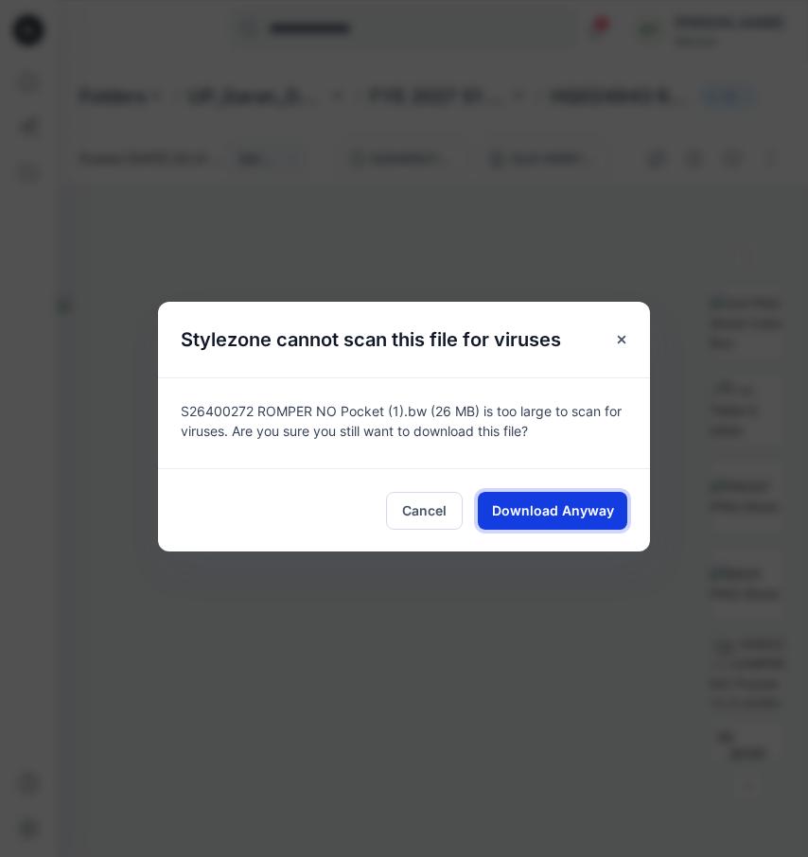
click at [523, 510] on span "Download Anyway" at bounding box center [553, 510] width 122 height 20
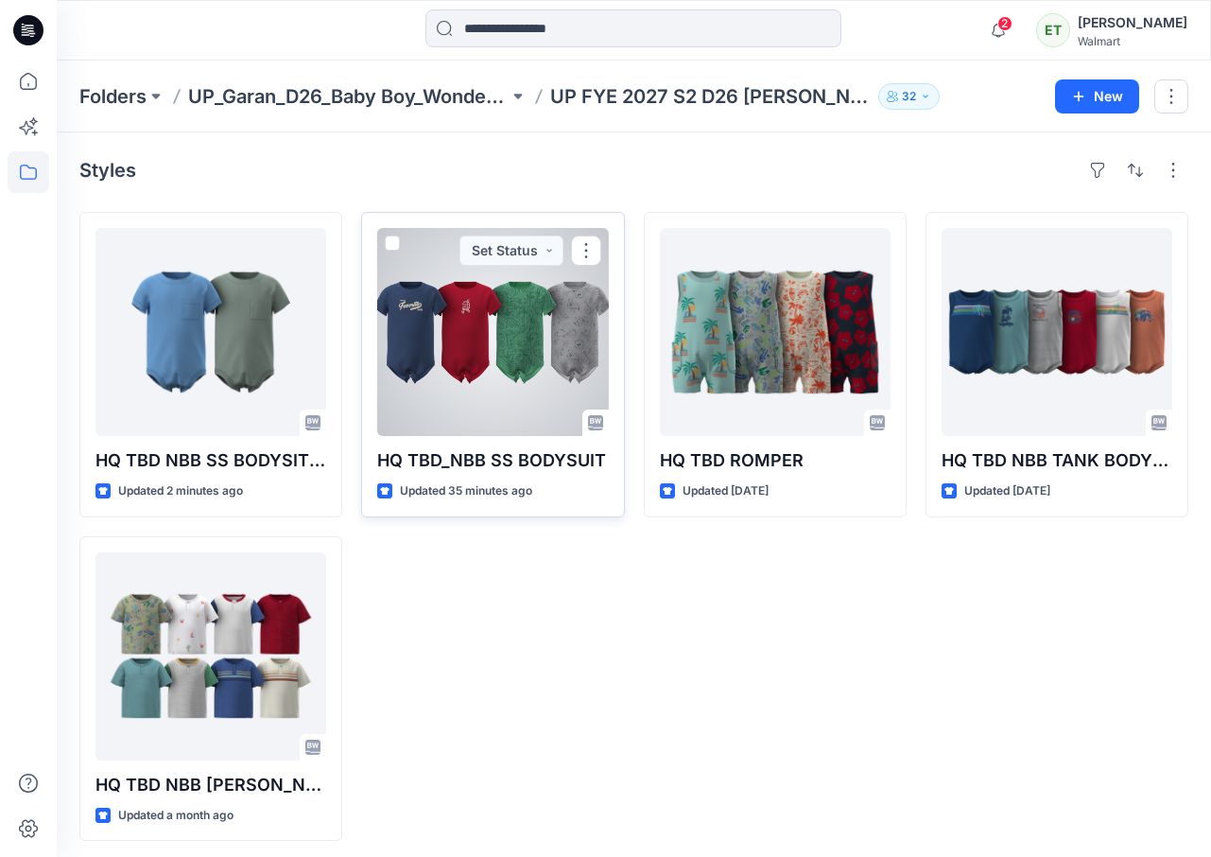
click at [473, 310] on div at bounding box center [492, 332] width 231 height 208
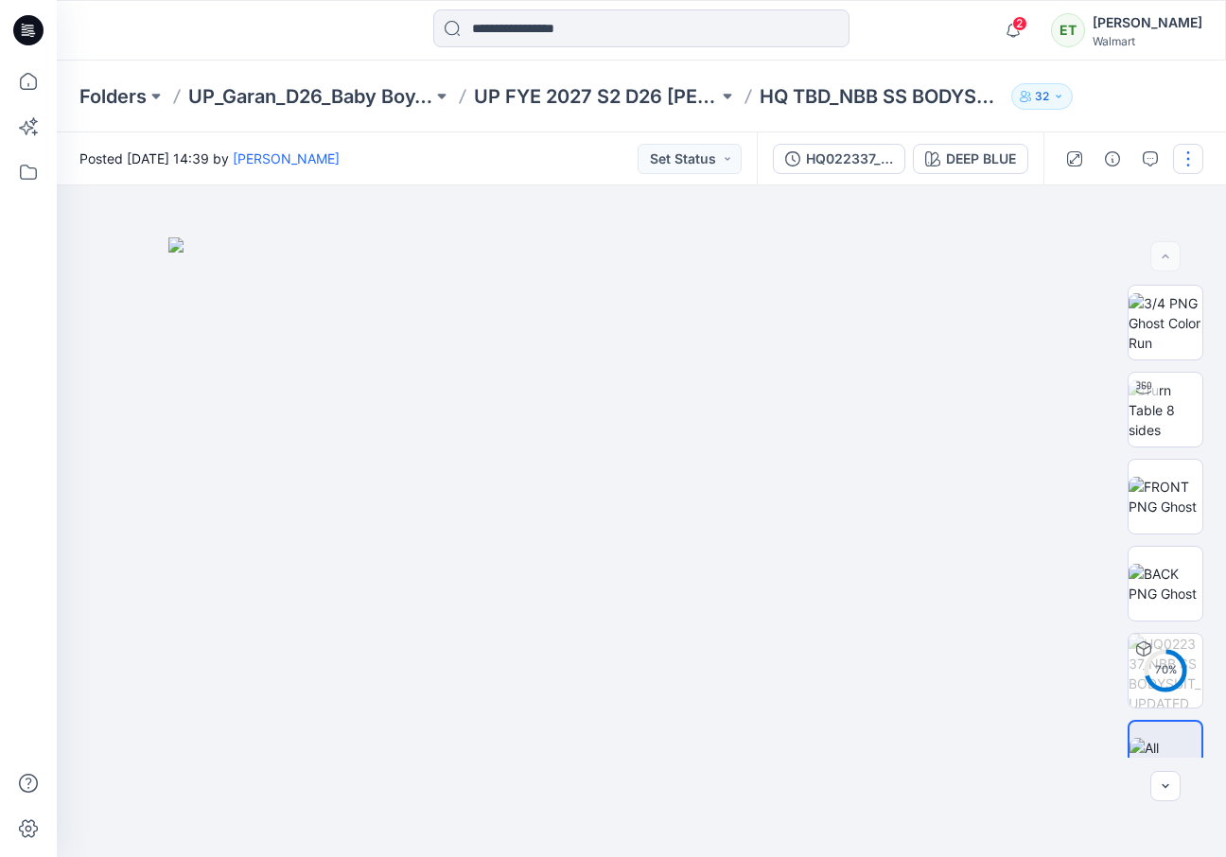
click at [1183, 149] on button "button" at bounding box center [1188, 159] width 30 height 30
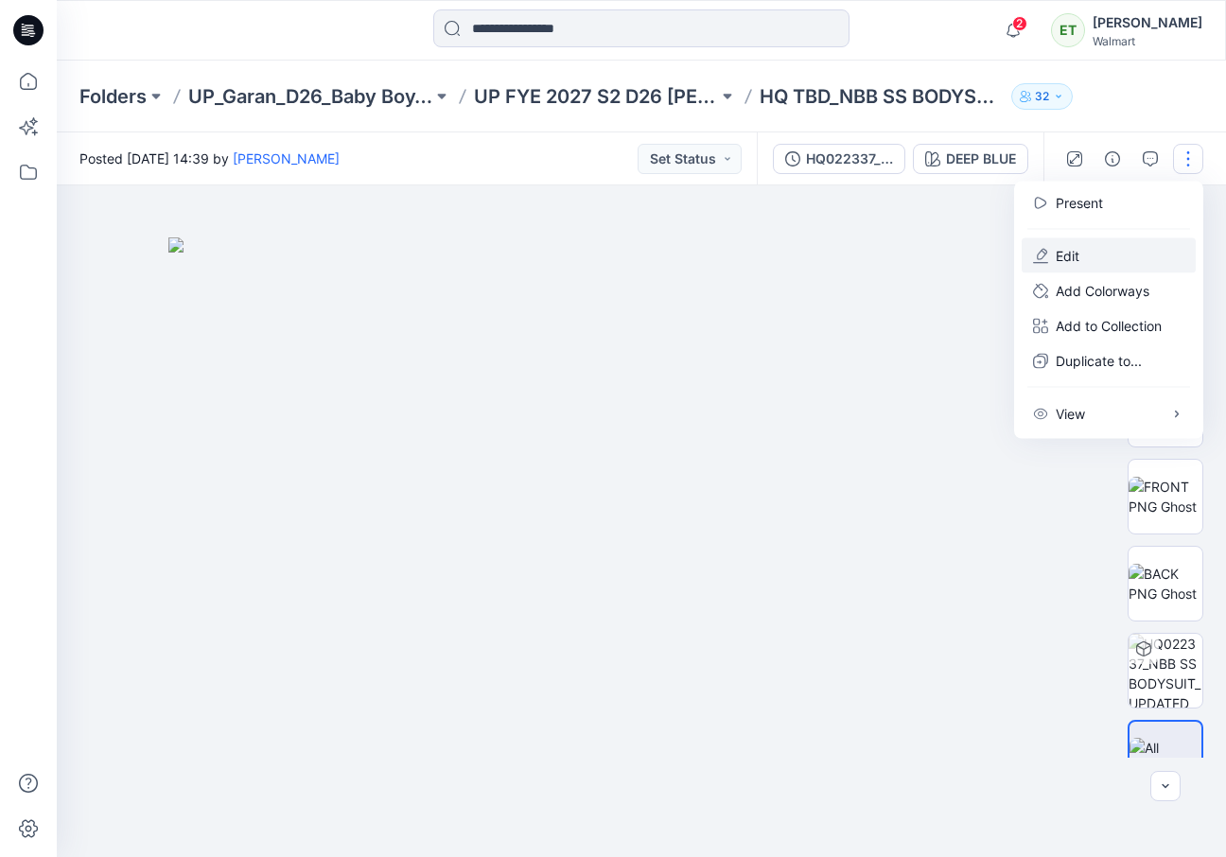
click at [1063, 263] on p "Edit" at bounding box center [1067, 256] width 24 height 20
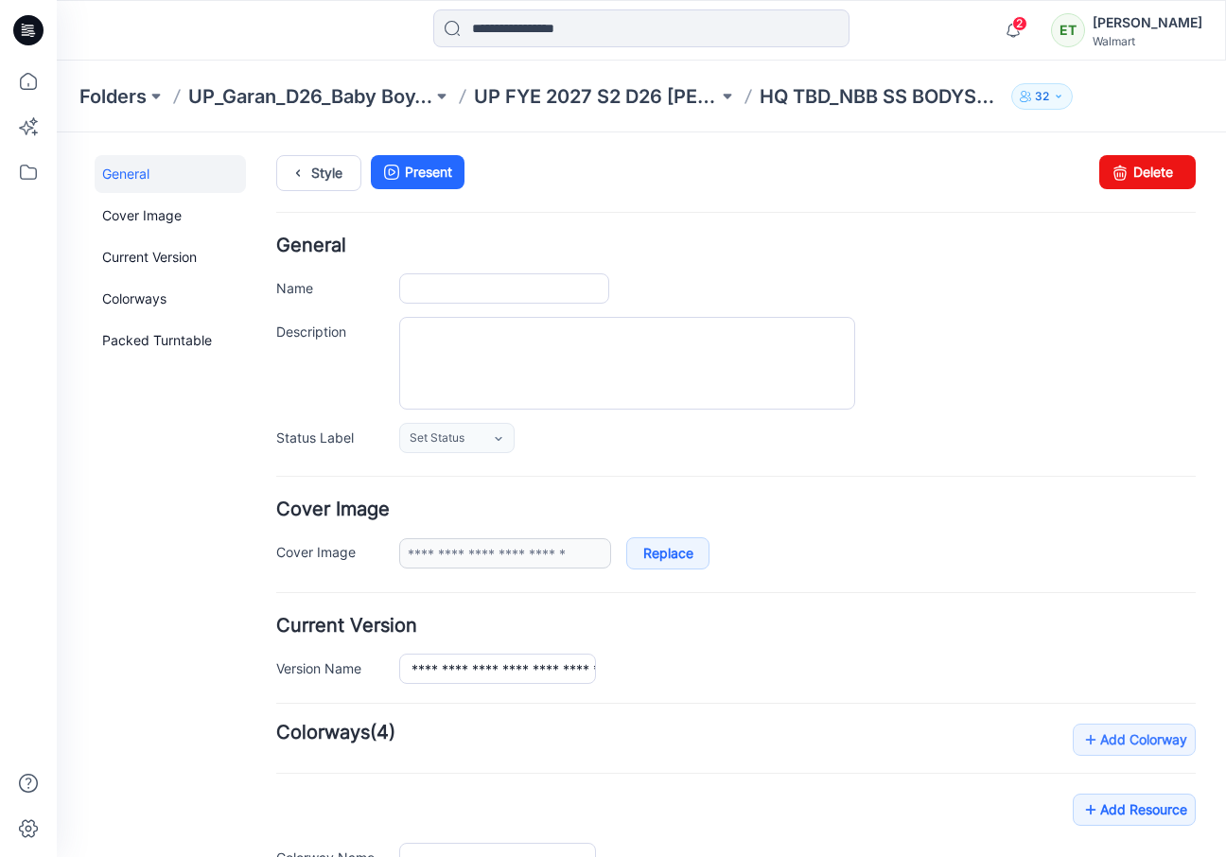
type input "**********"
type input "*********"
type input "**********"
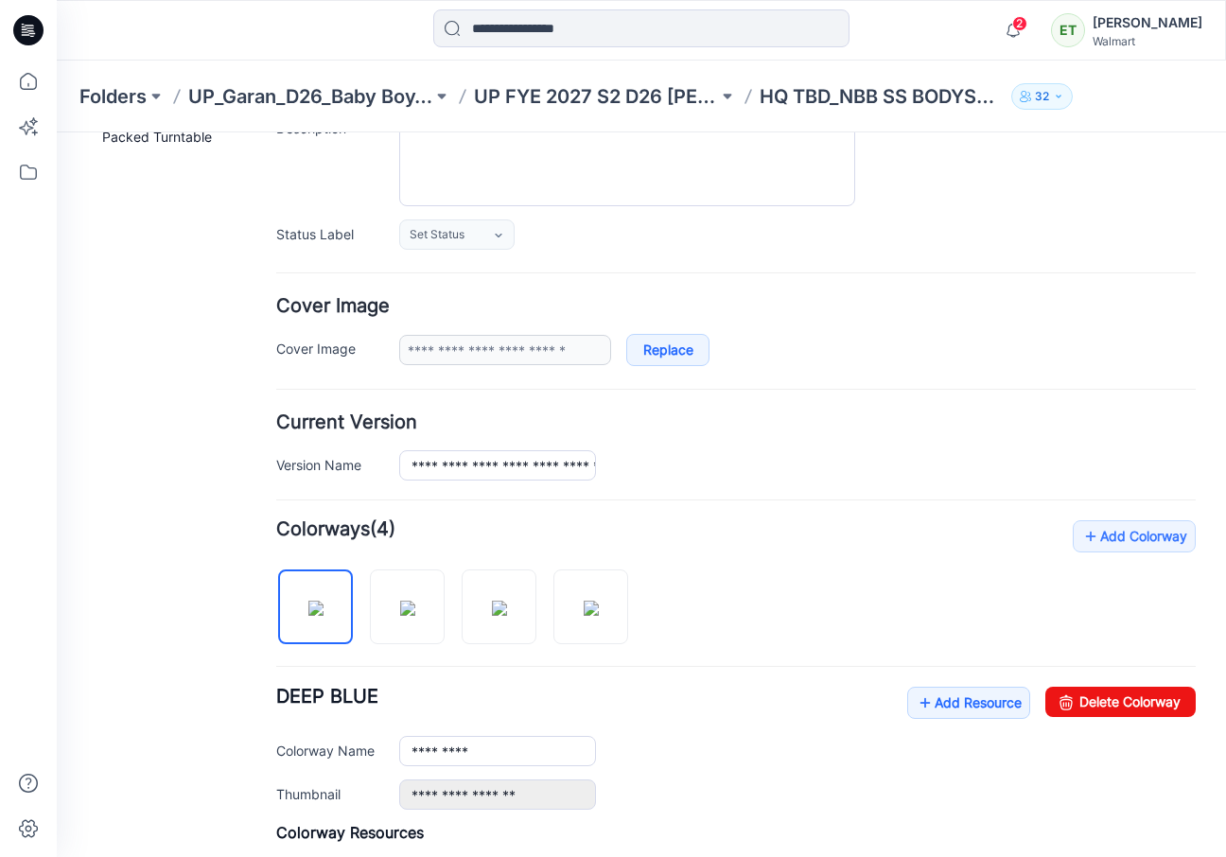
scroll to position [335, 0]
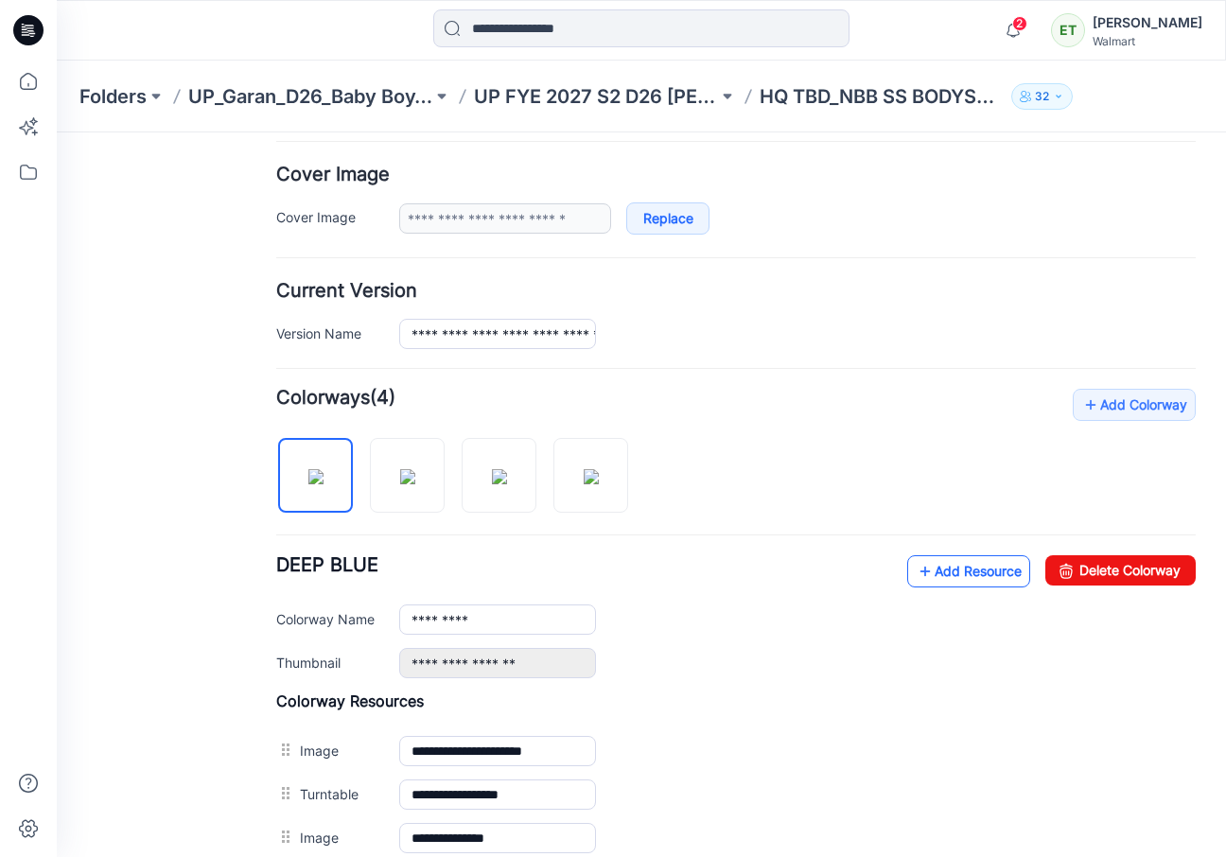
click at [941, 571] on link "Add Resource" at bounding box center [968, 571] width 123 height 32
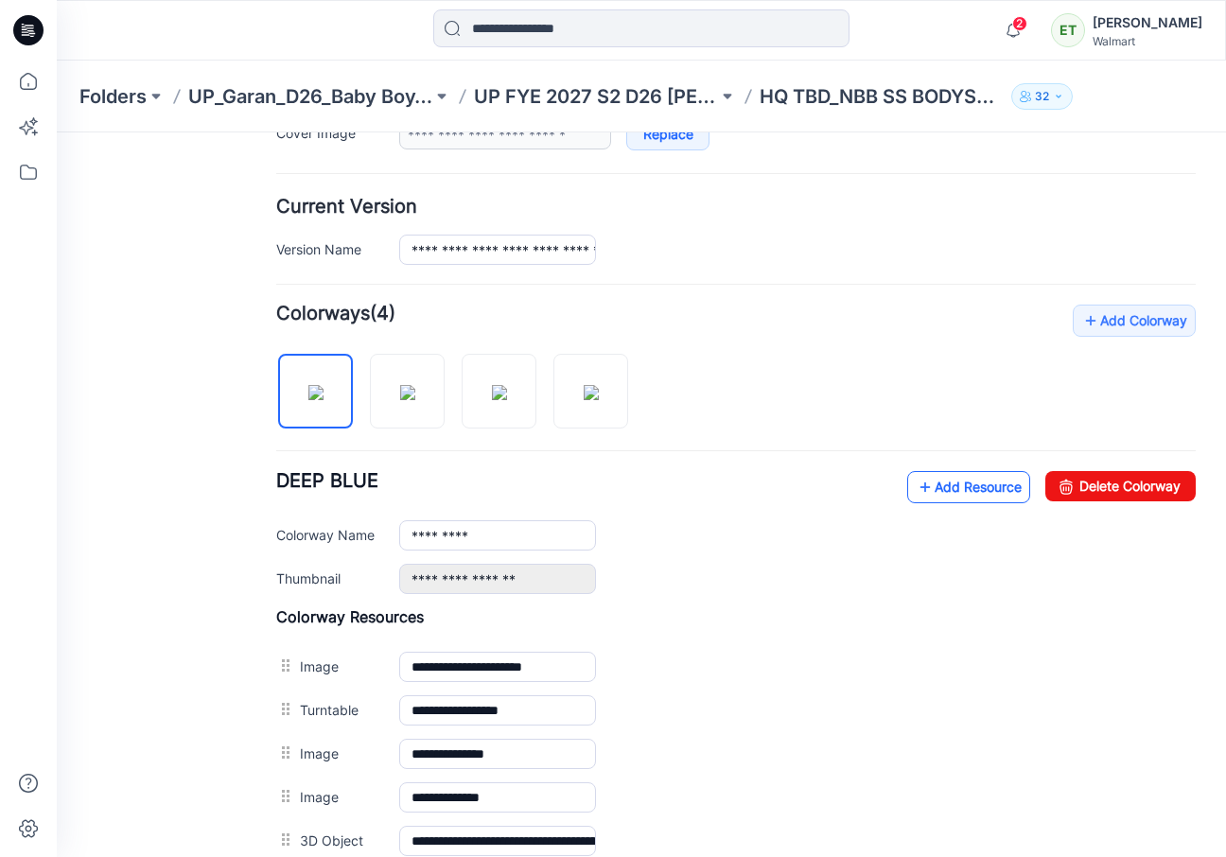
scroll to position [384, 0]
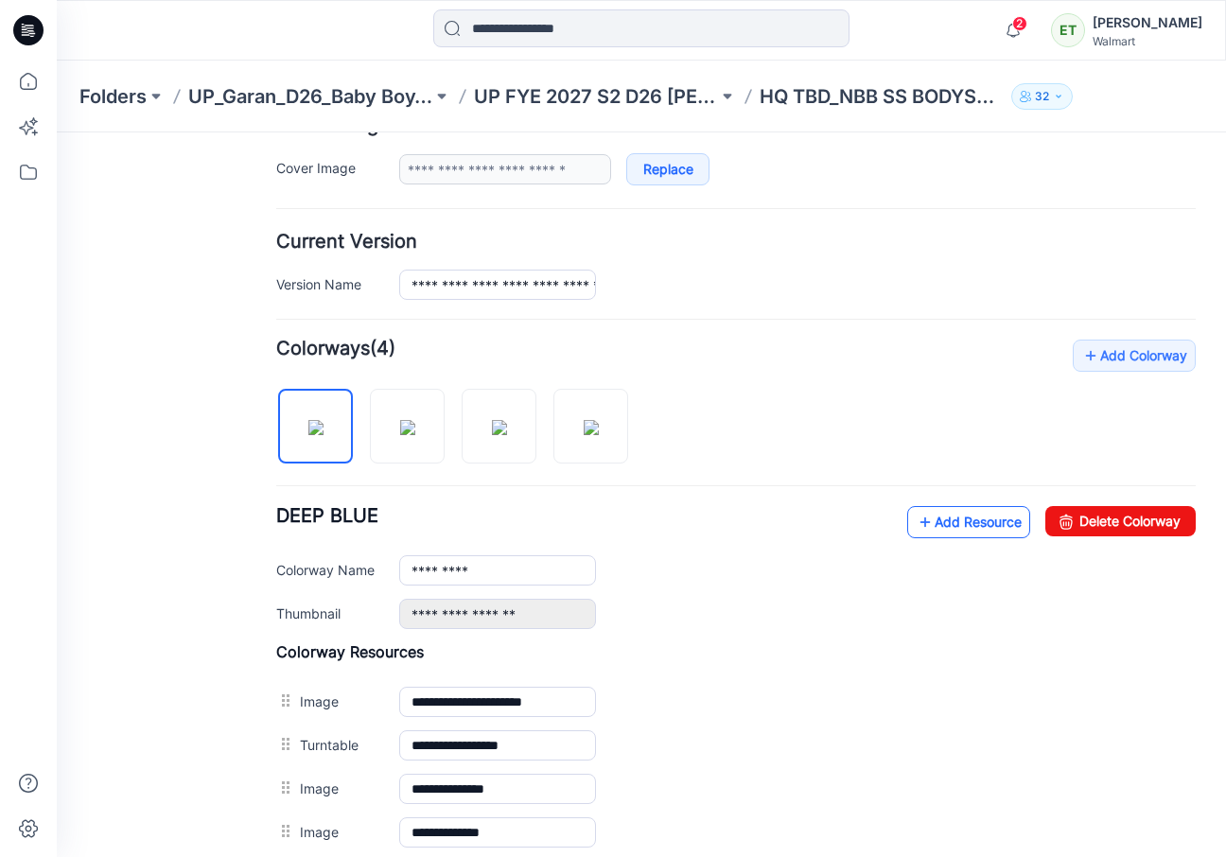
click at [931, 519] on link "Add Resource" at bounding box center [968, 522] width 123 height 32
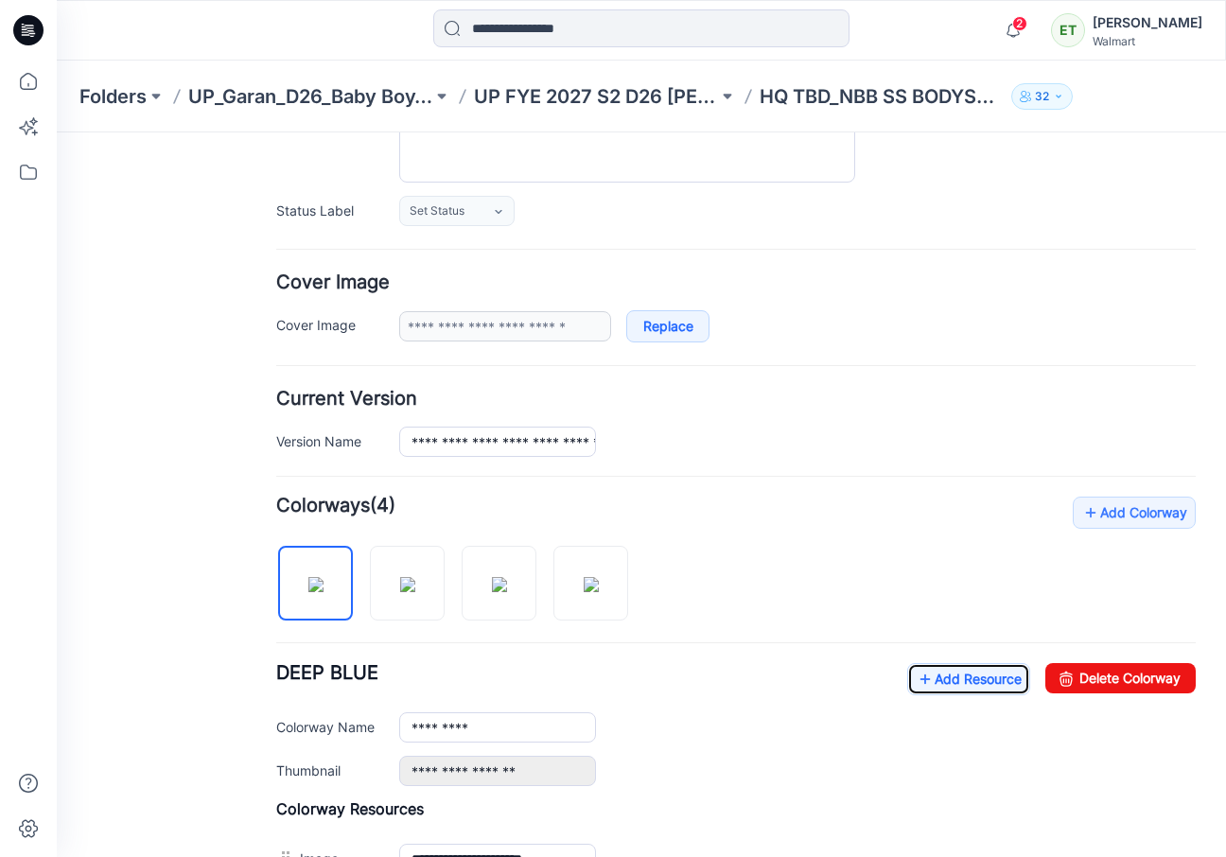
scroll to position [0, 0]
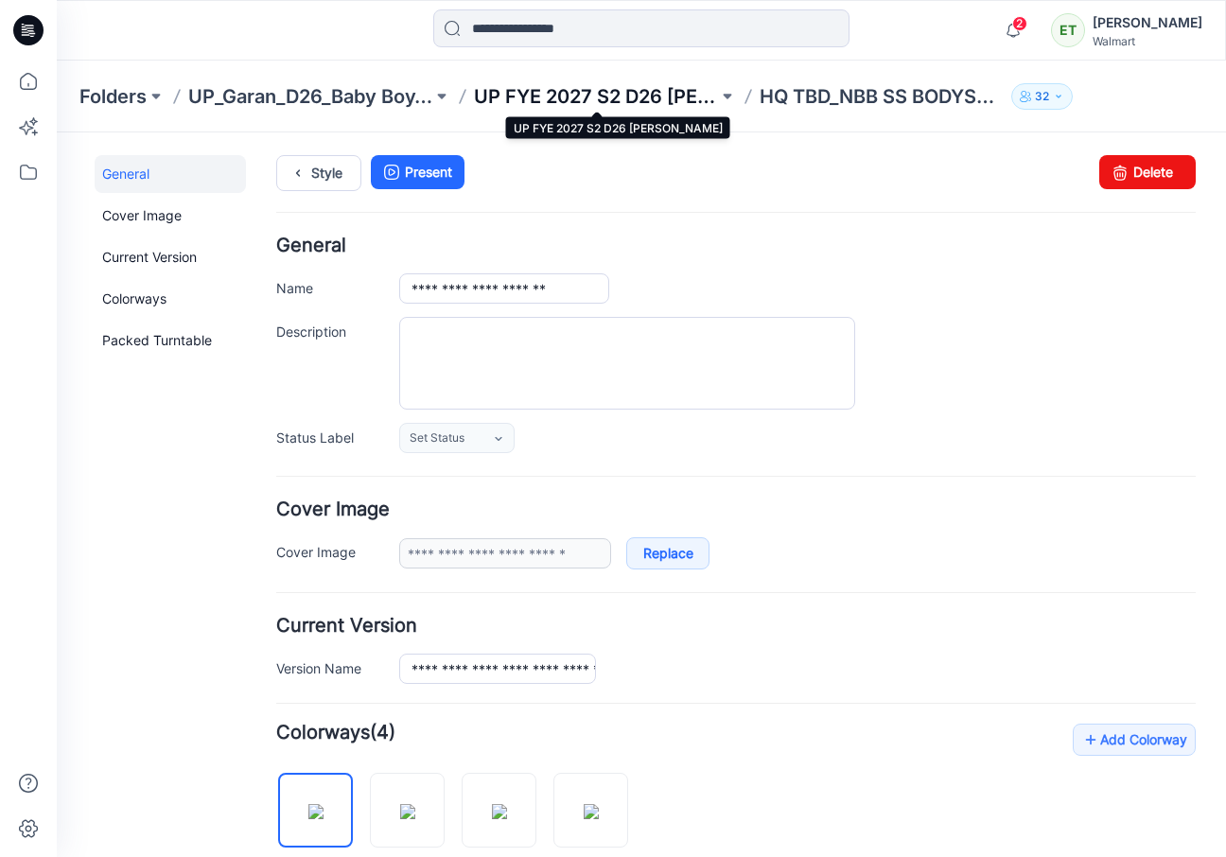
click at [612, 96] on p "UP FYE 2027 S2 D26 [PERSON_NAME]" at bounding box center [596, 96] width 244 height 26
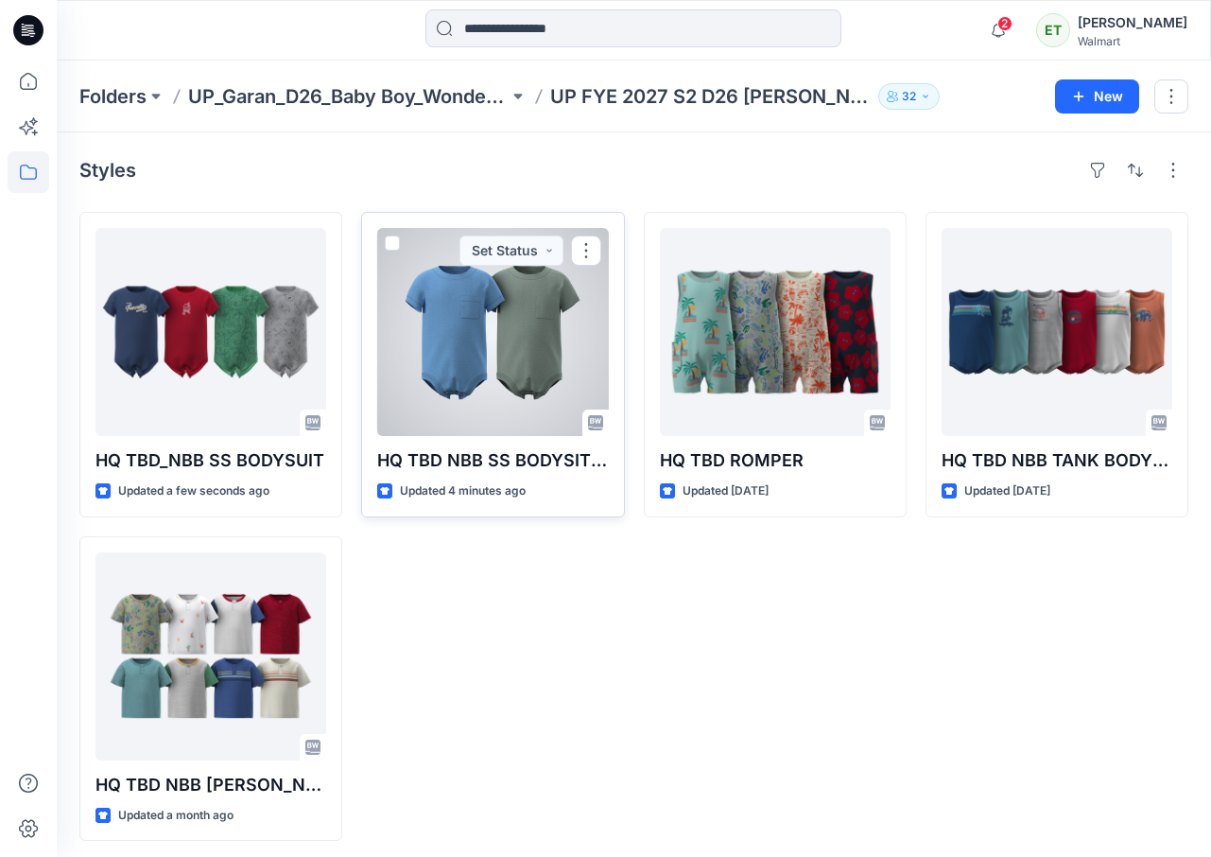
click at [489, 374] on div at bounding box center [492, 332] width 231 height 208
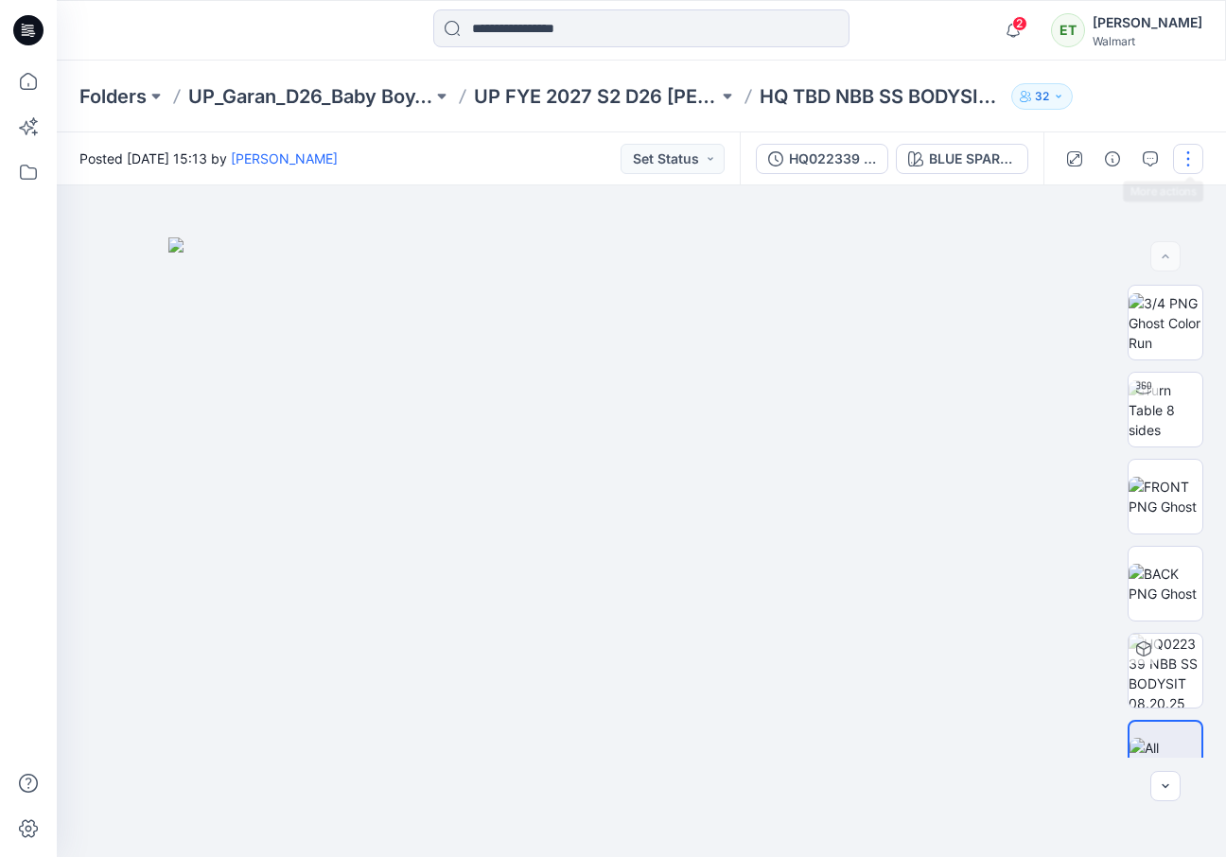
click at [1181, 166] on button "button" at bounding box center [1188, 159] width 30 height 30
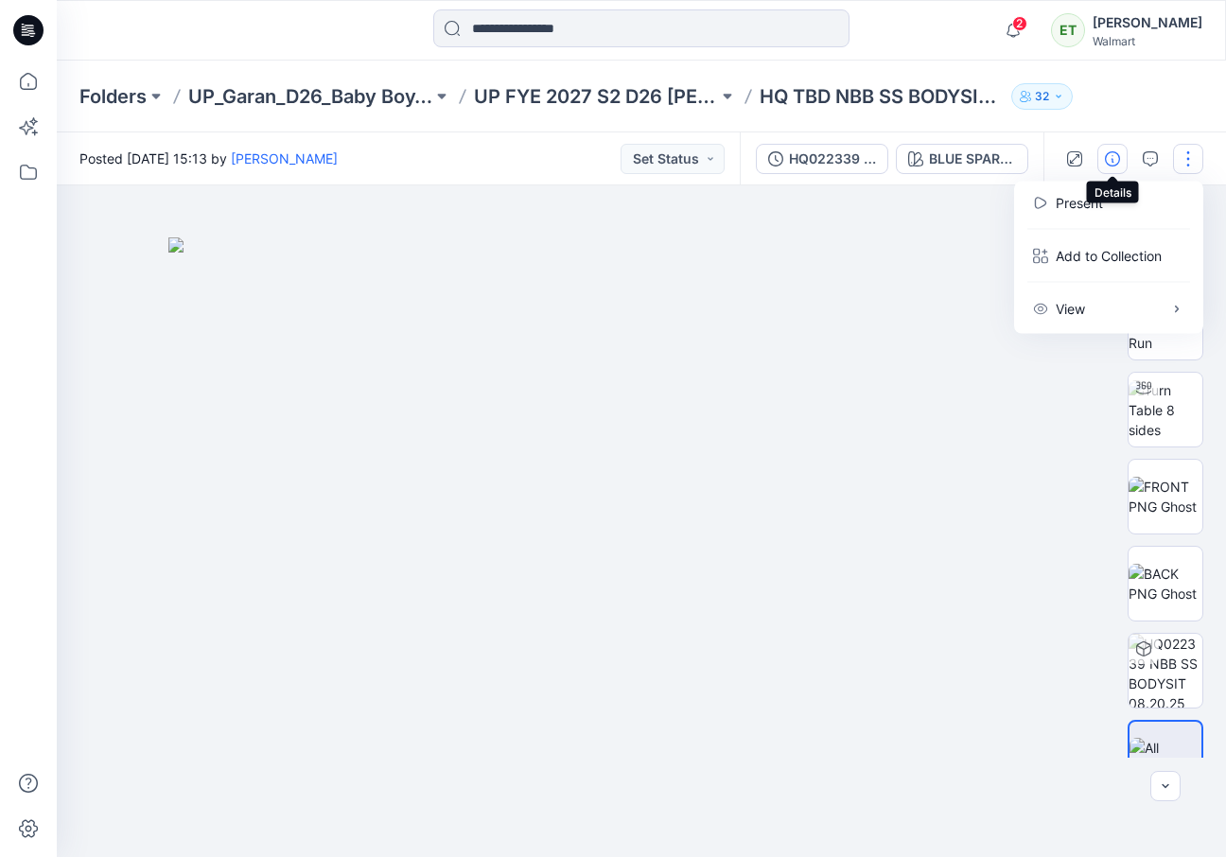
click at [1115, 165] on button "button" at bounding box center [1112, 159] width 30 height 30
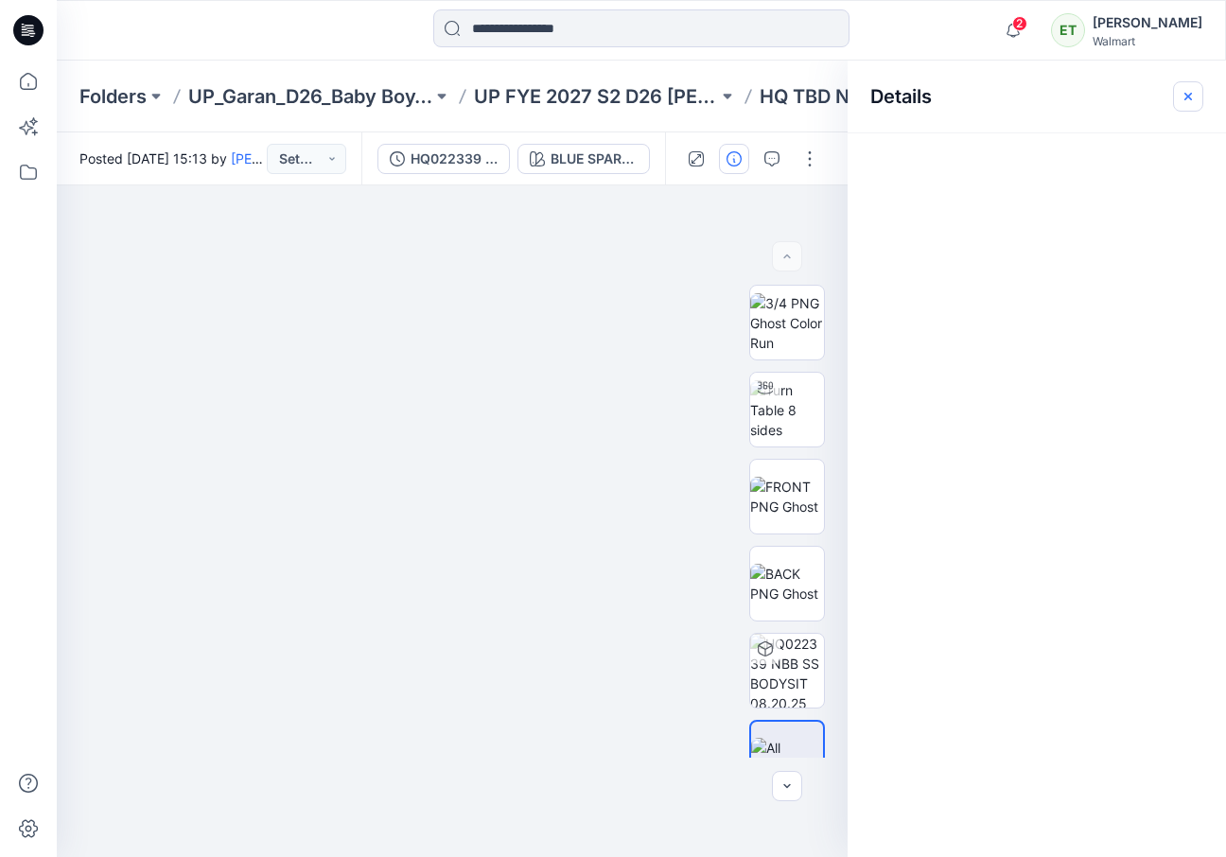
click at [1192, 100] on icon "button" at bounding box center [1187, 96] width 15 height 15
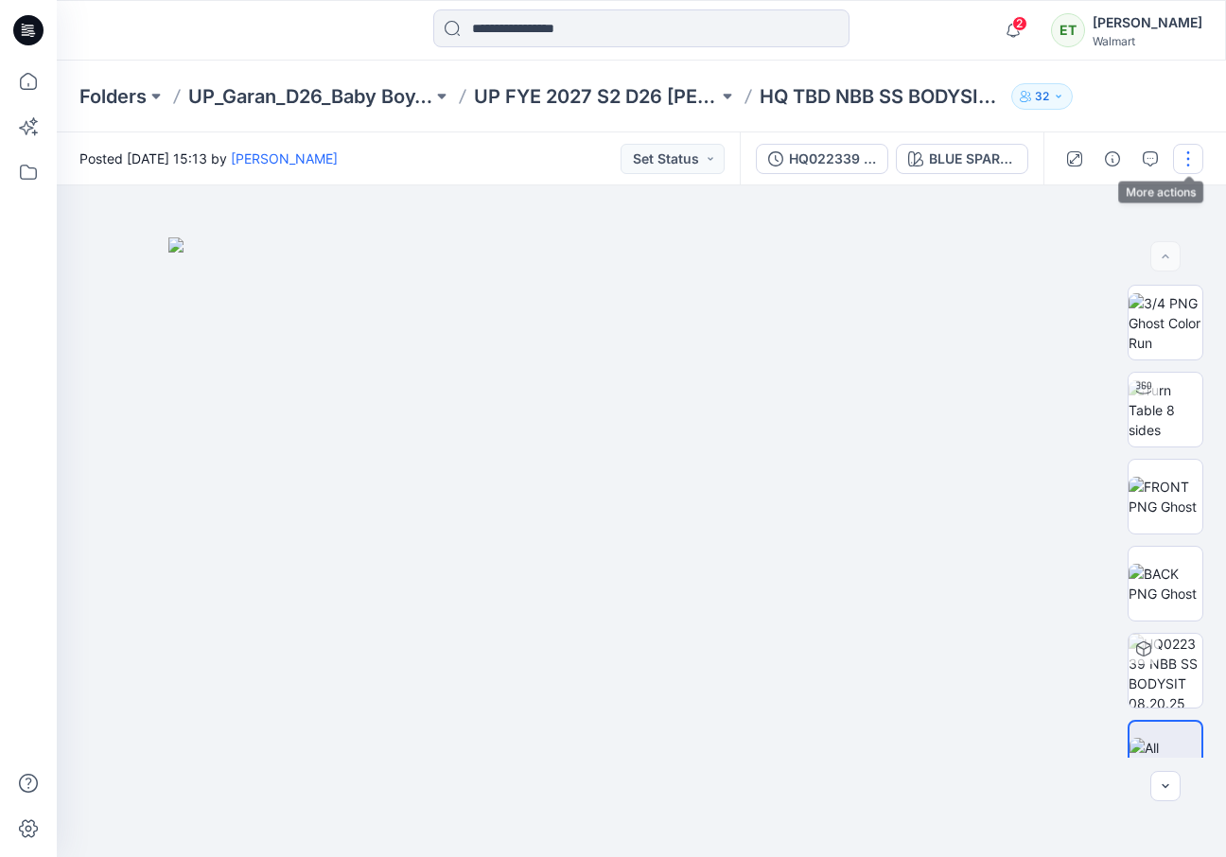
click at [1193, 153] on button "button" at bounding box center [1188, 159] width 30 height 30
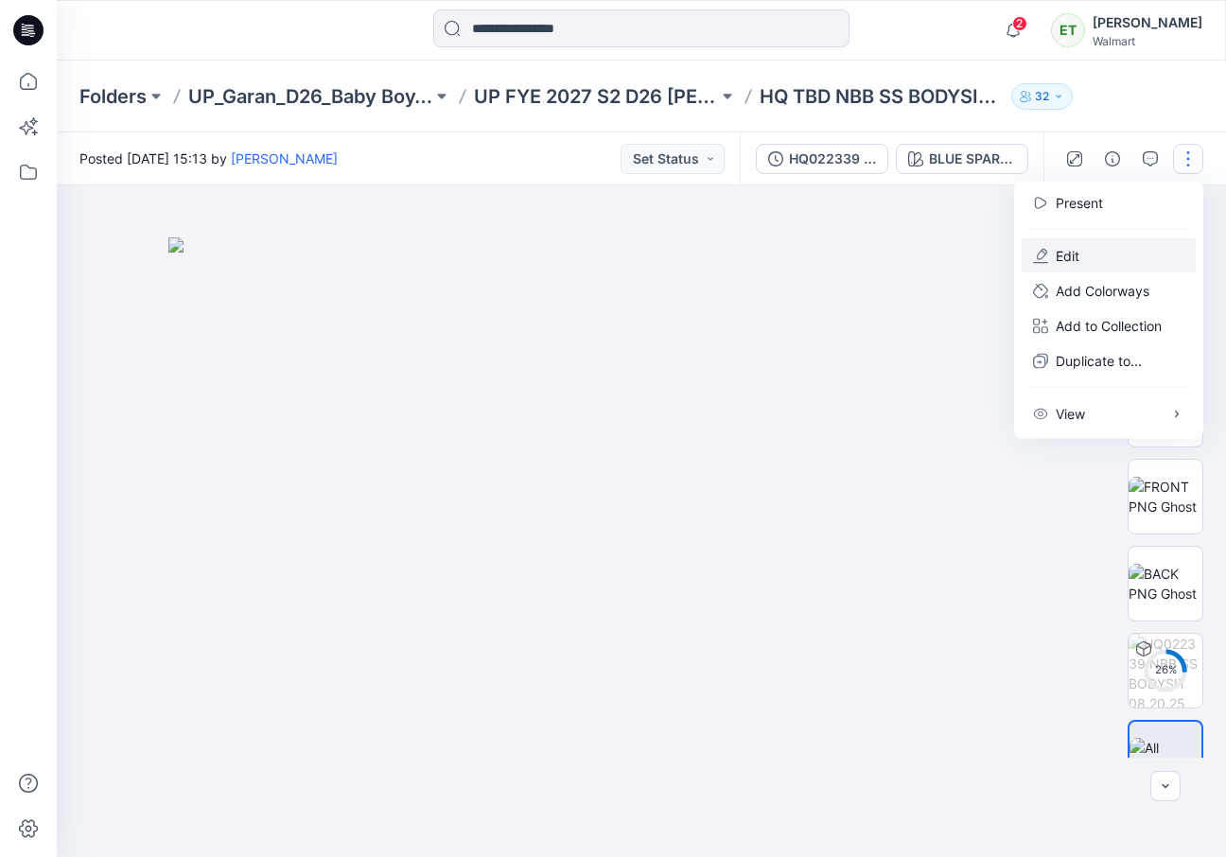
click at [1151, 243] on button "Edit" at bounding box center [1108, 255] width 174 height 35
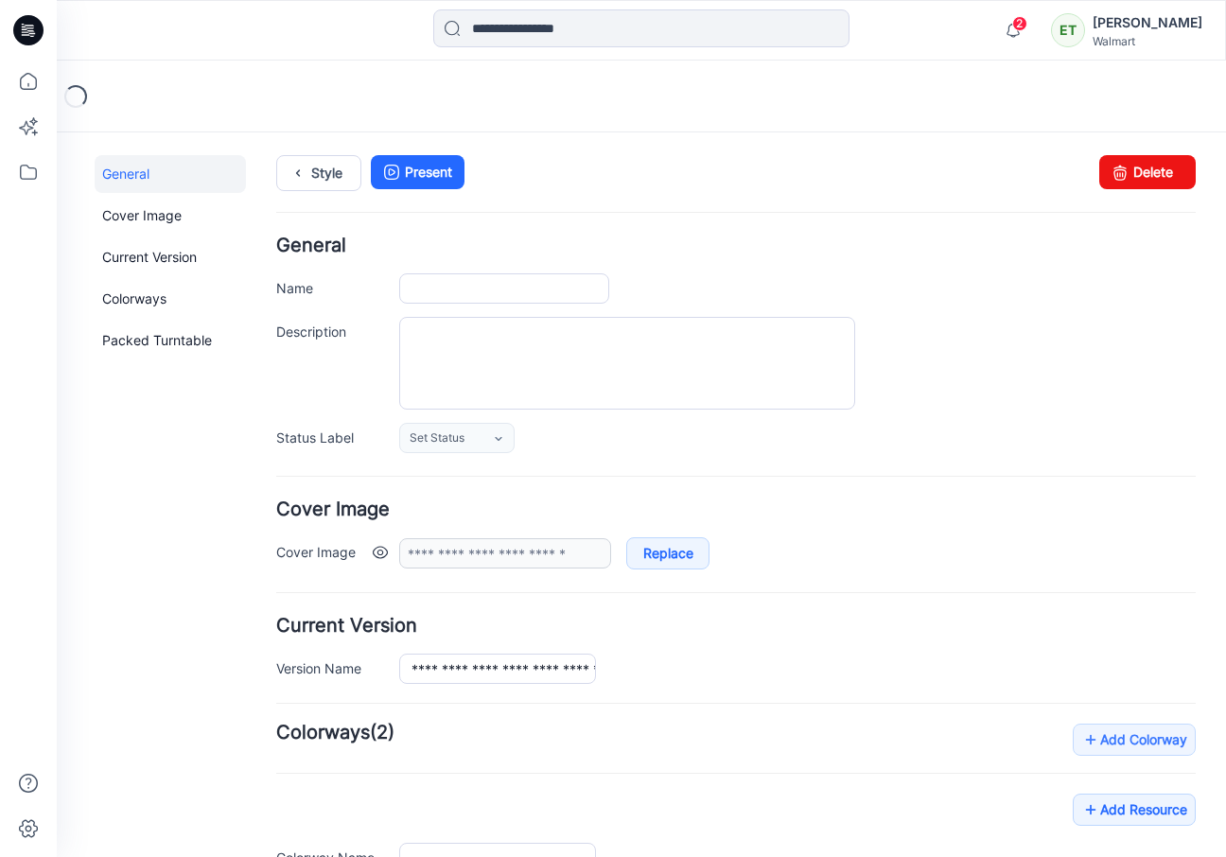
type input "**********"
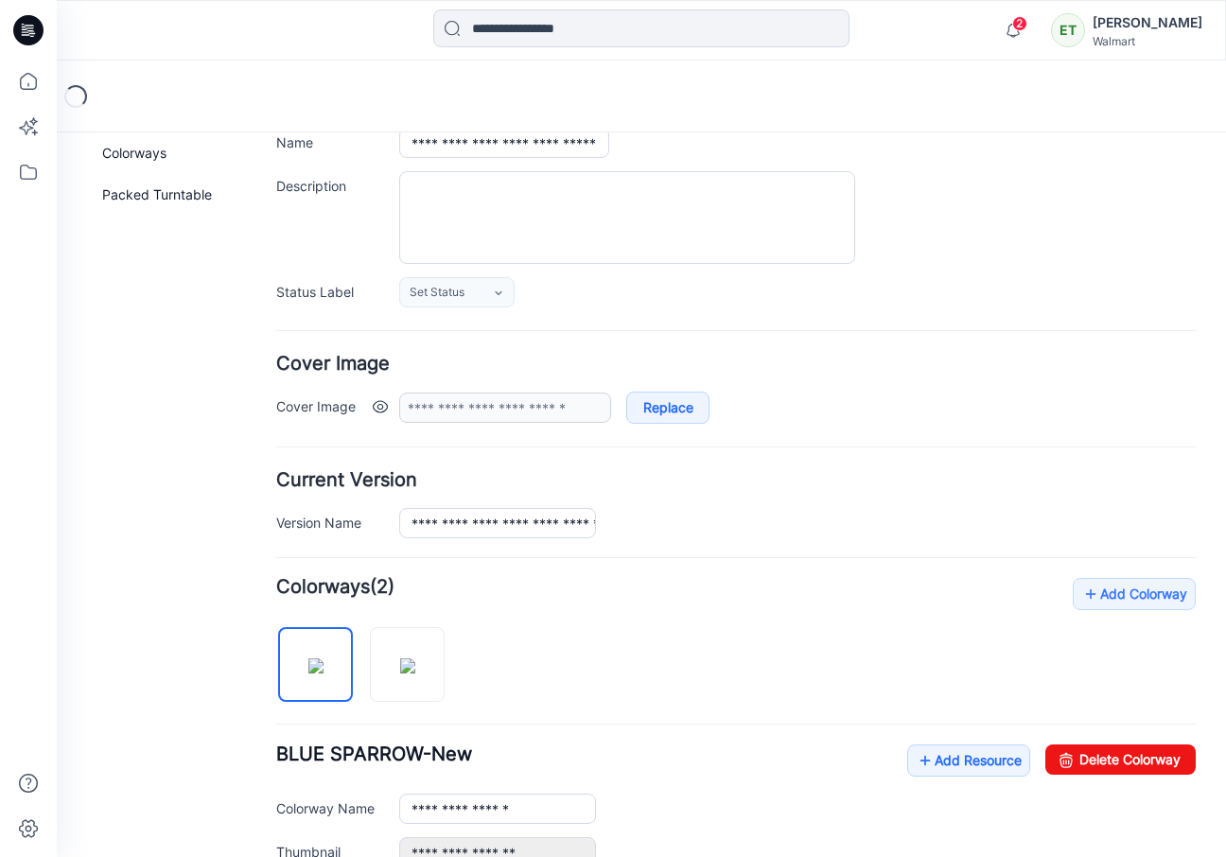
scroll to position [334, 0]
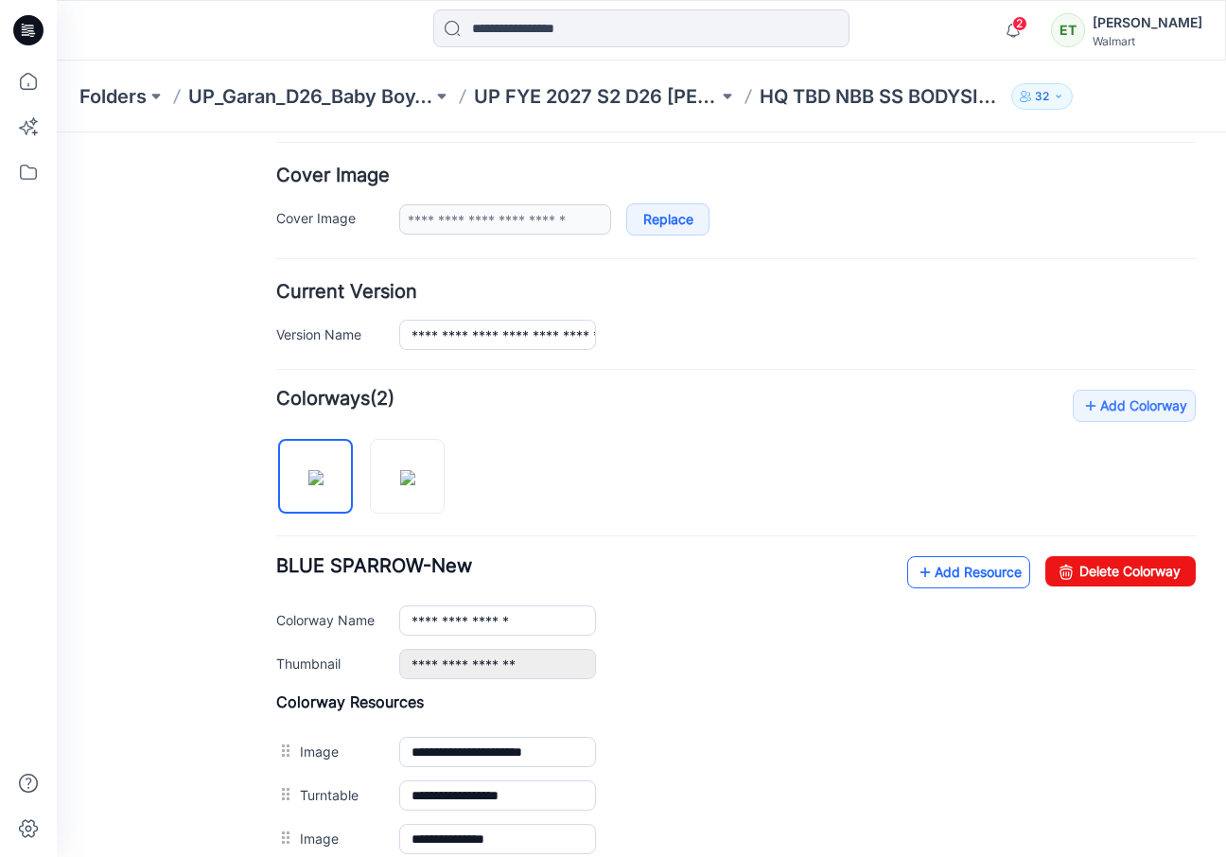
click at [982, 566] on link "Add Resource" at bounding box center [968, 572] width 123 height 32
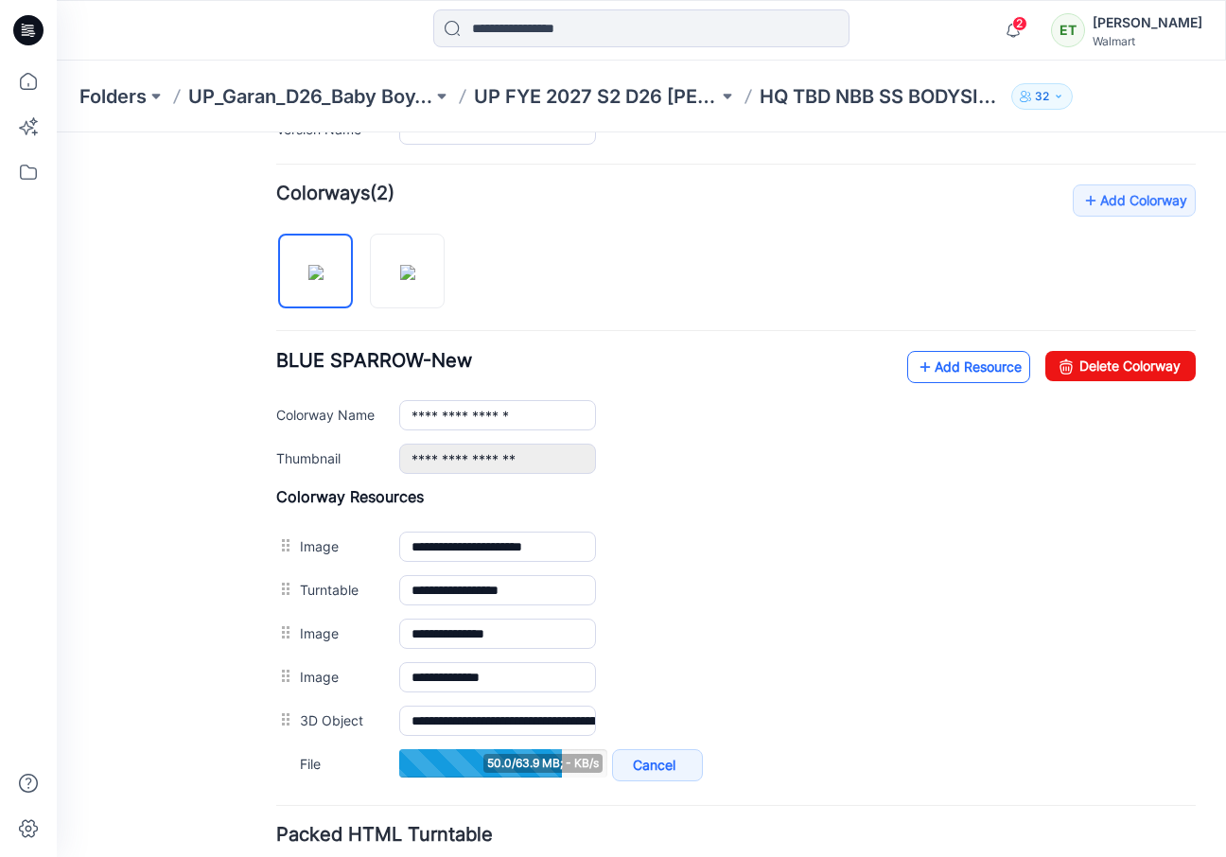
scroll to position [686, 0]
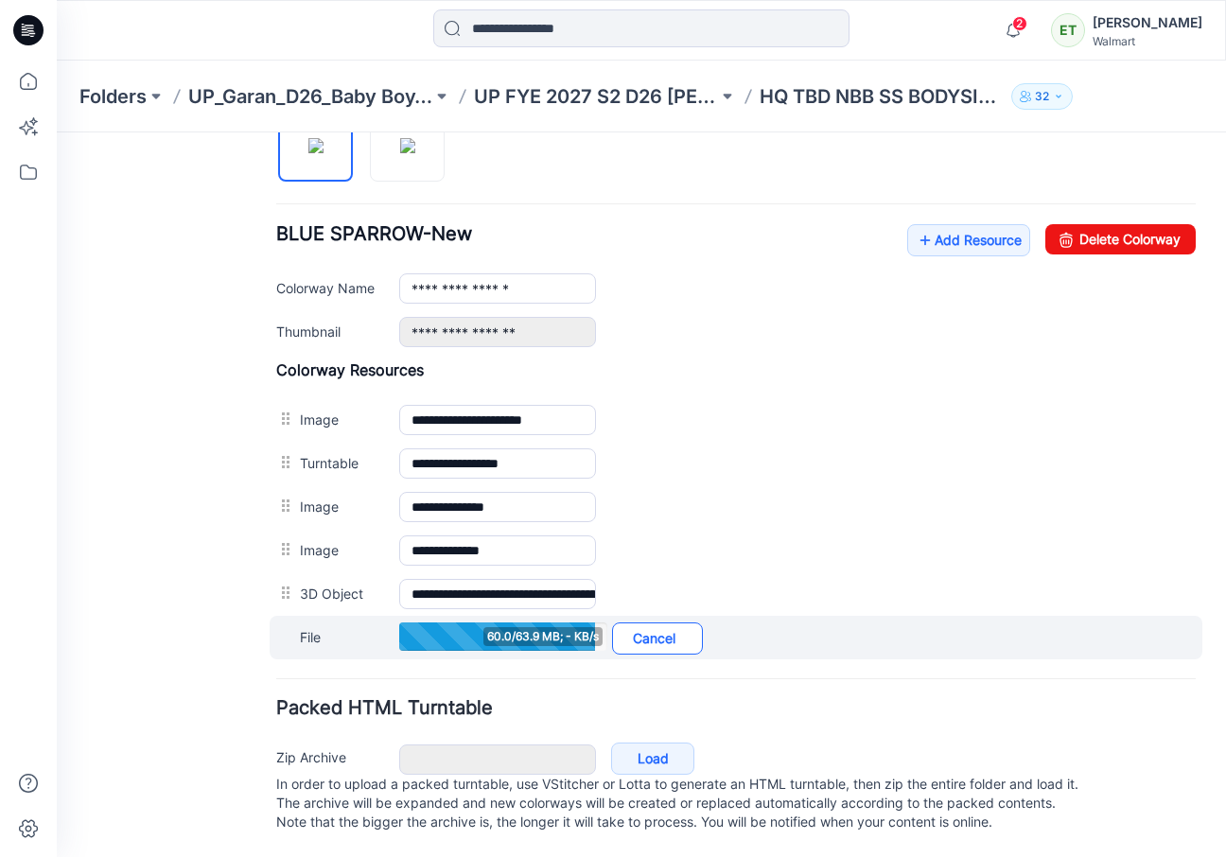
click at [656, 622] on link "Cancel" at bounding box center [657, 638] width 91 height 32
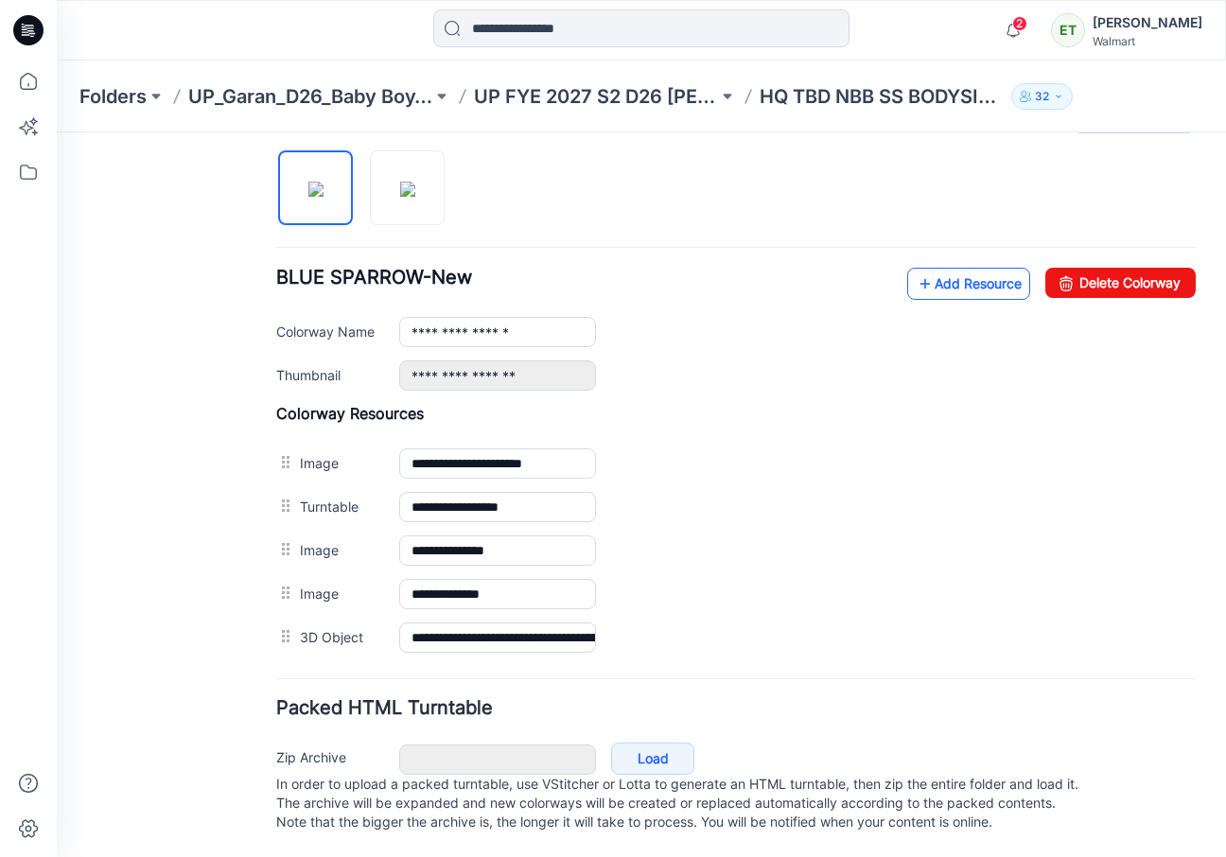
click at [944, 268] on link "Add Resource" at bounding box center [968, 284] width 123 height 32
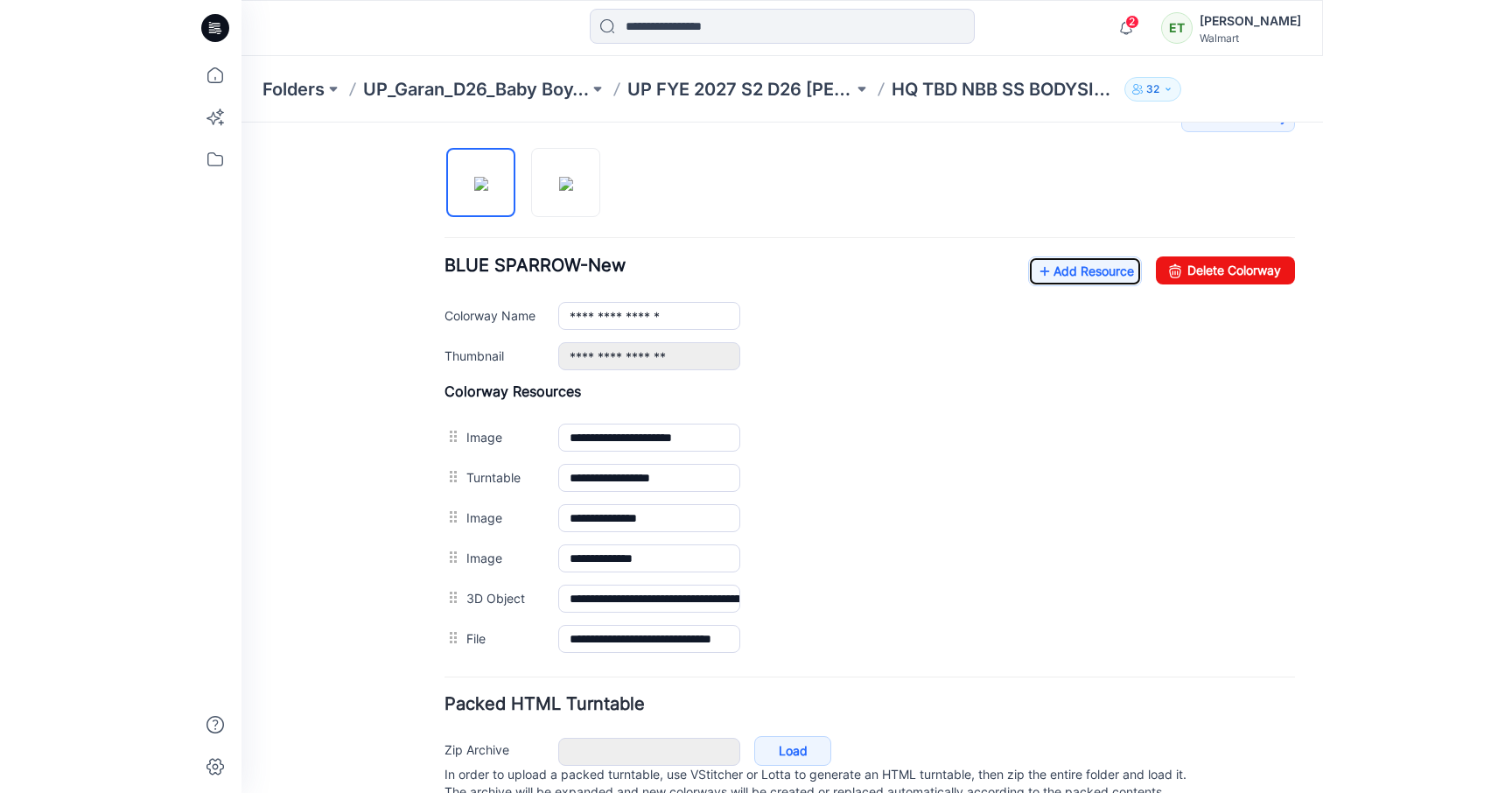
scroll to position [635, 0]
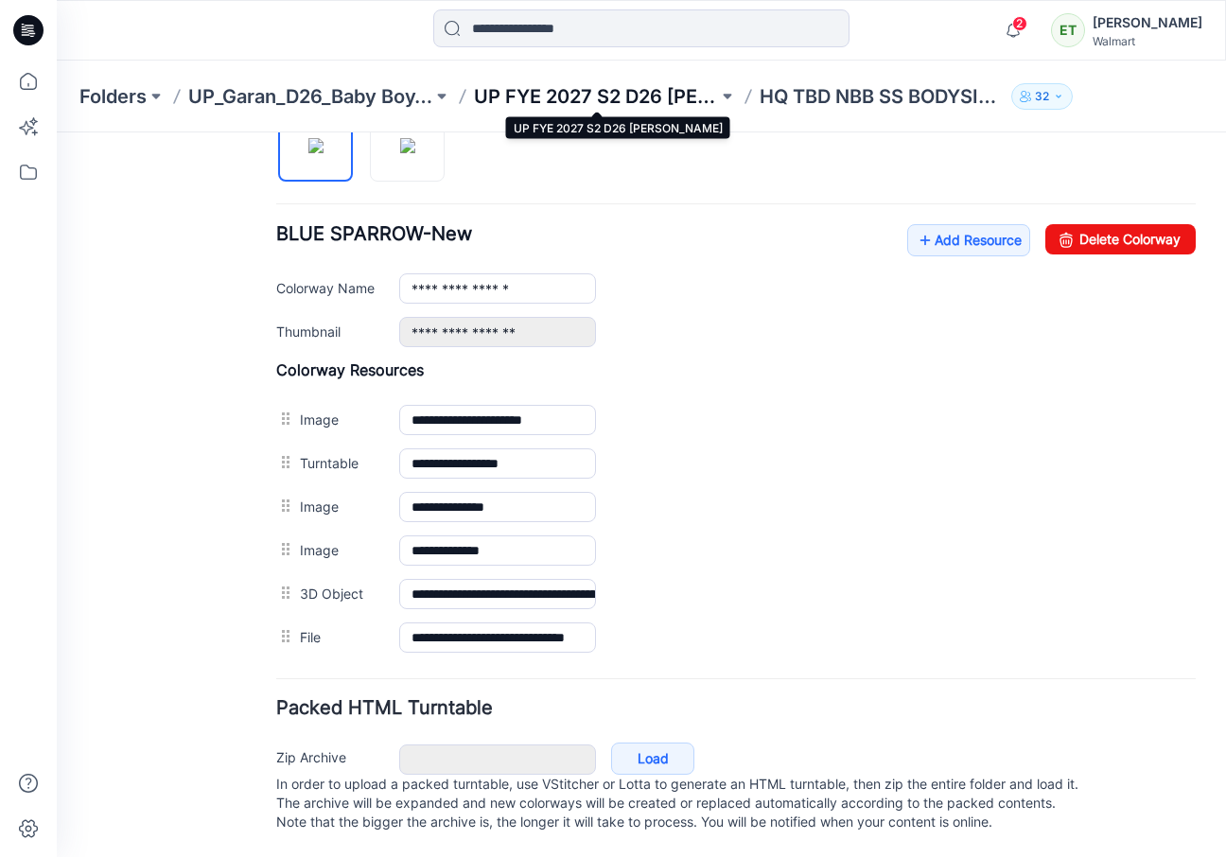
click at [637, 100] on p "UP FYE 2027 S2 D26 [PERSON_NAME]" at bounding box center [596, 96] width 244 height 26
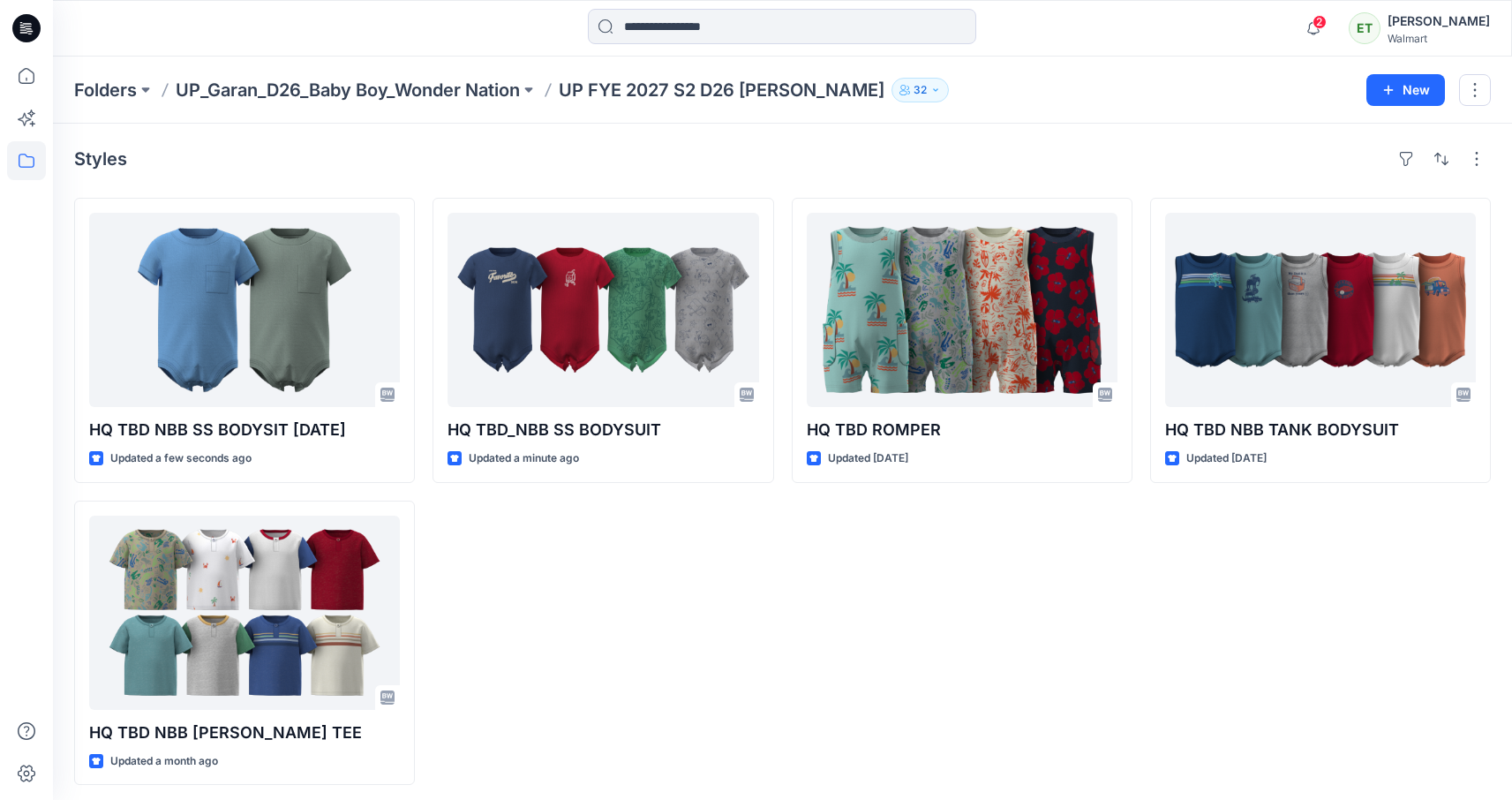
click at [818, 648] on div "HQ TBD ROMPER Updated [DATE]" at bounding box center [961, 491] width 341 height 587
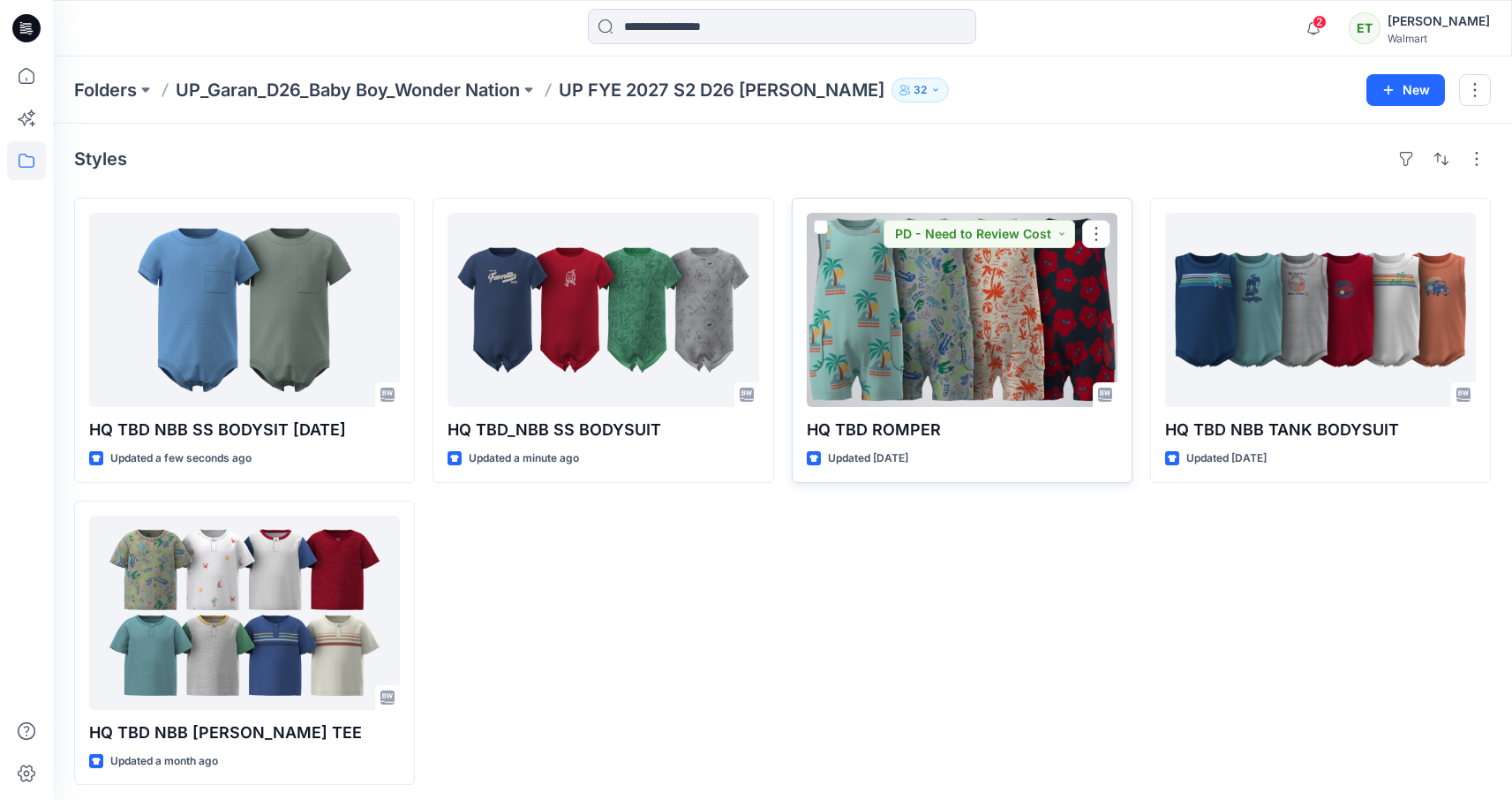
click at [919, 361] on div at bounding box center [961, 310] width 311 height 194
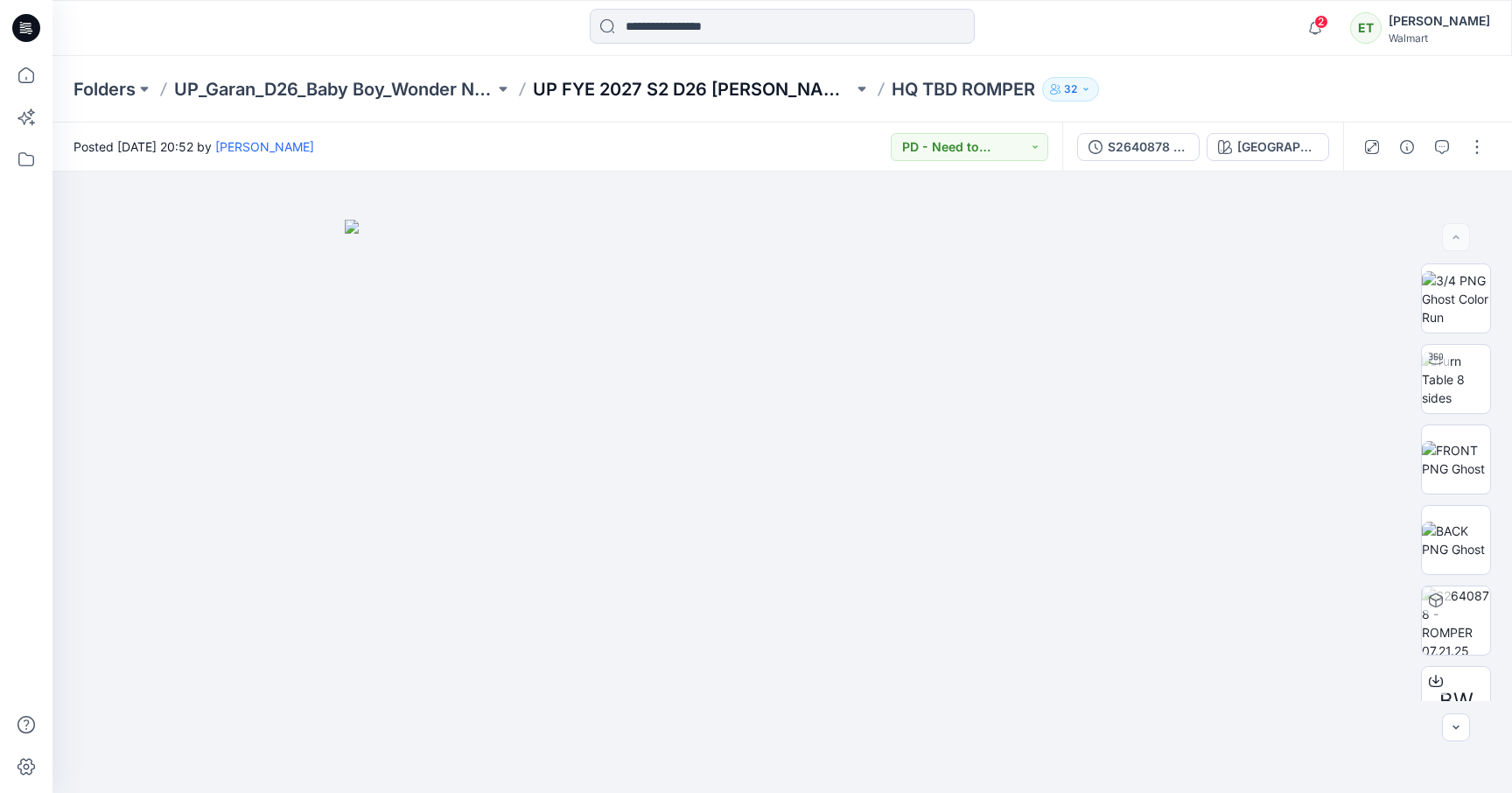
click at [686, 85] on p "UP FYE 2027 S2 D26 [PERSON_NAME]" at bounding box center [693, 89] width 320 height 24
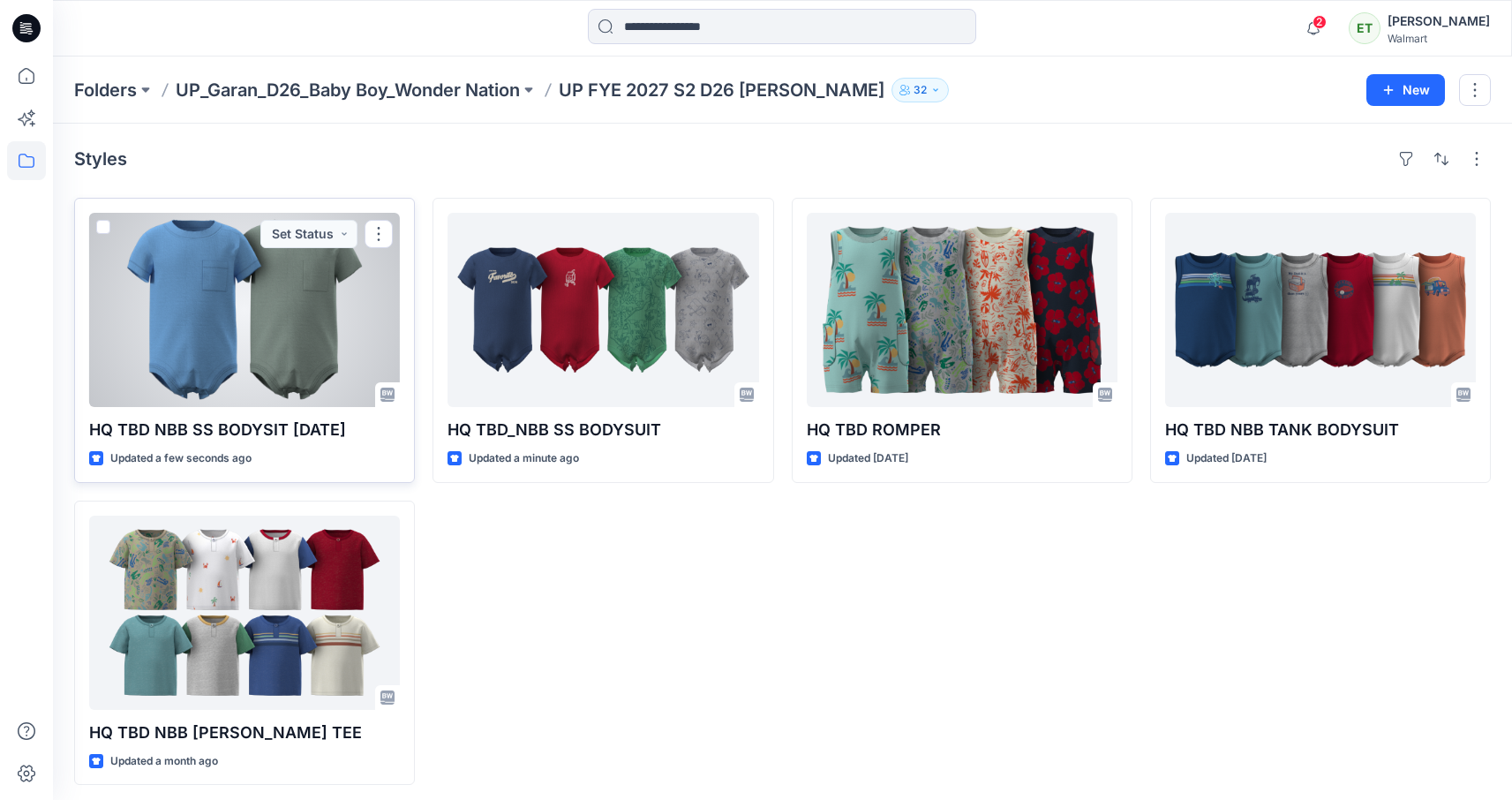
click at [270, 306] on div at bounding box center [245, 310] width 311 height 194
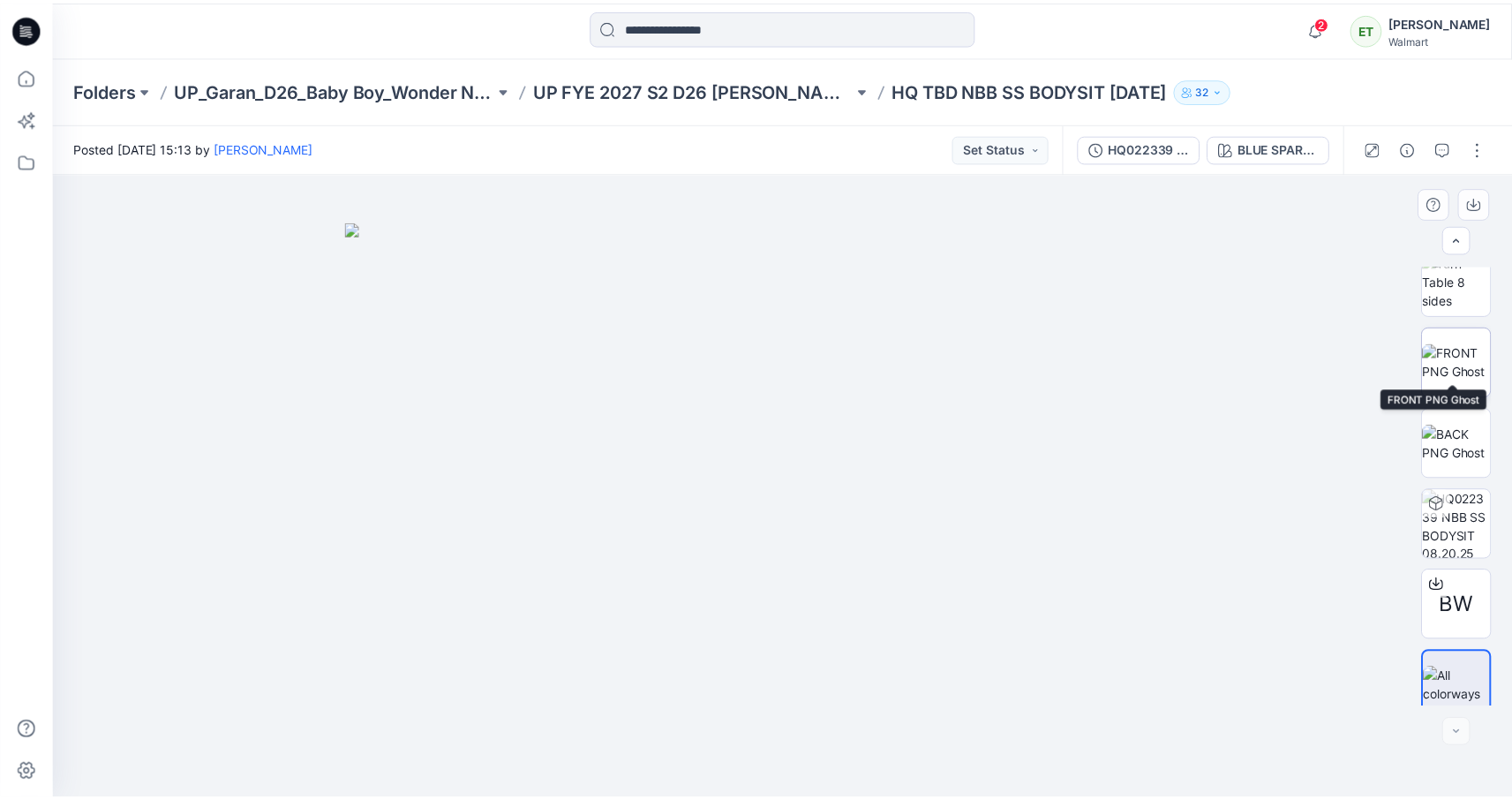
scroll to position [117, 0]
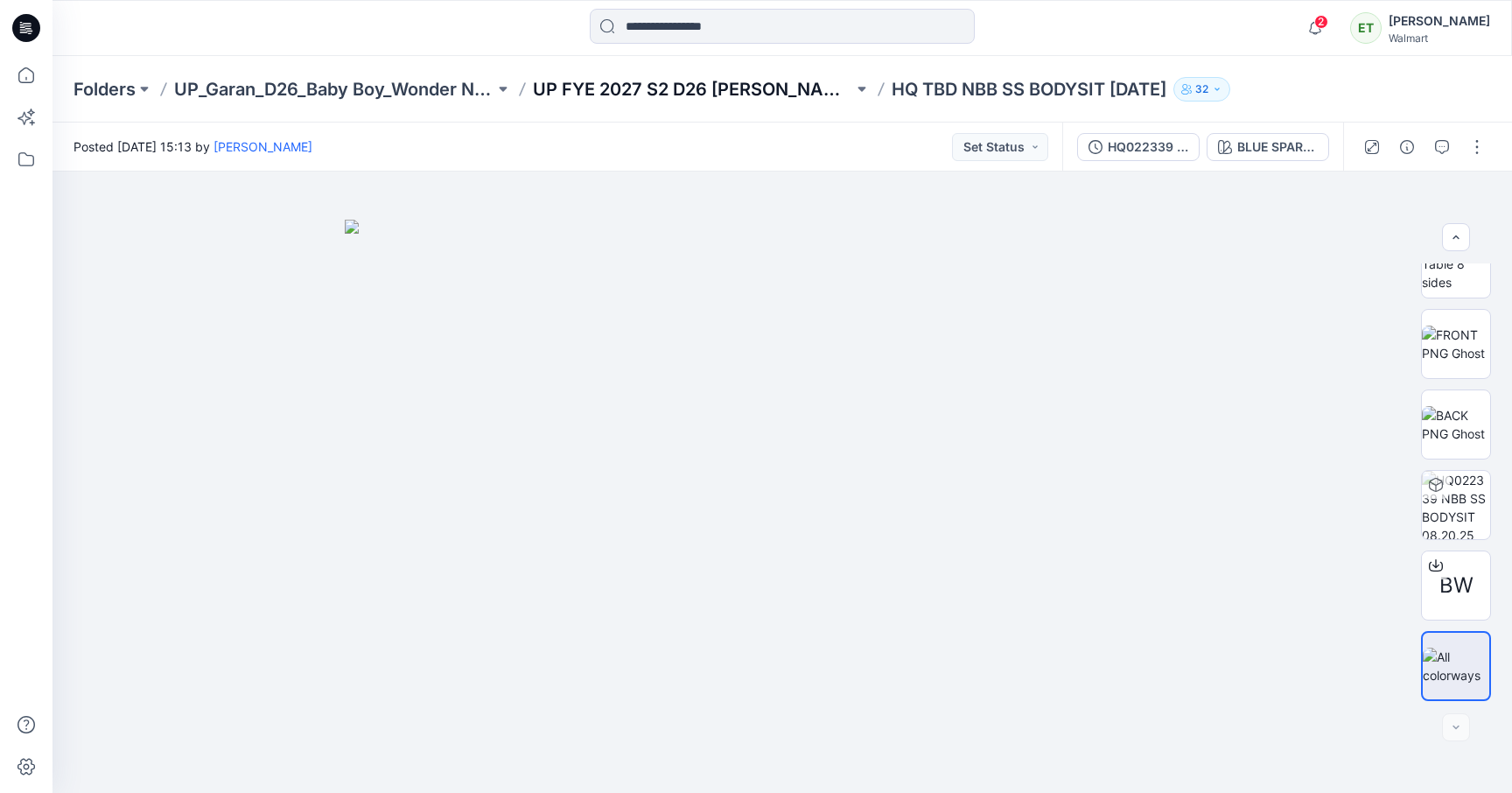
click at [730, 94] on p "UP FYE 2027 S2 D26 [PERSON_NAME]" at bounding box center [693, 89] width 320 height 24
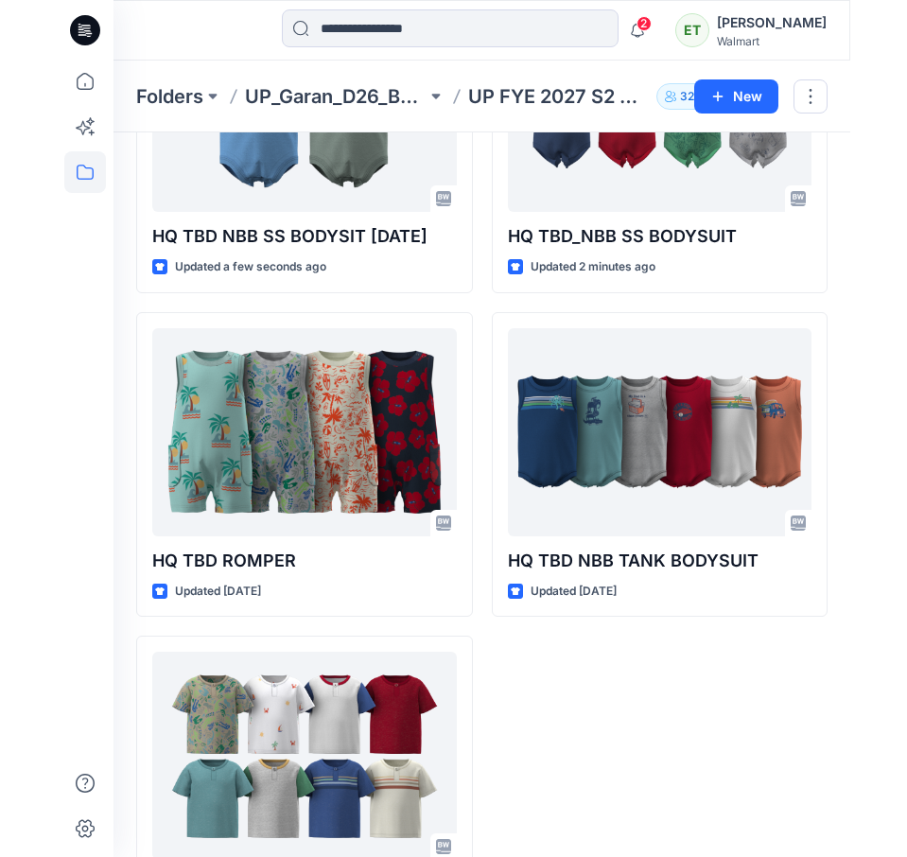
scroll to position [330, 0]
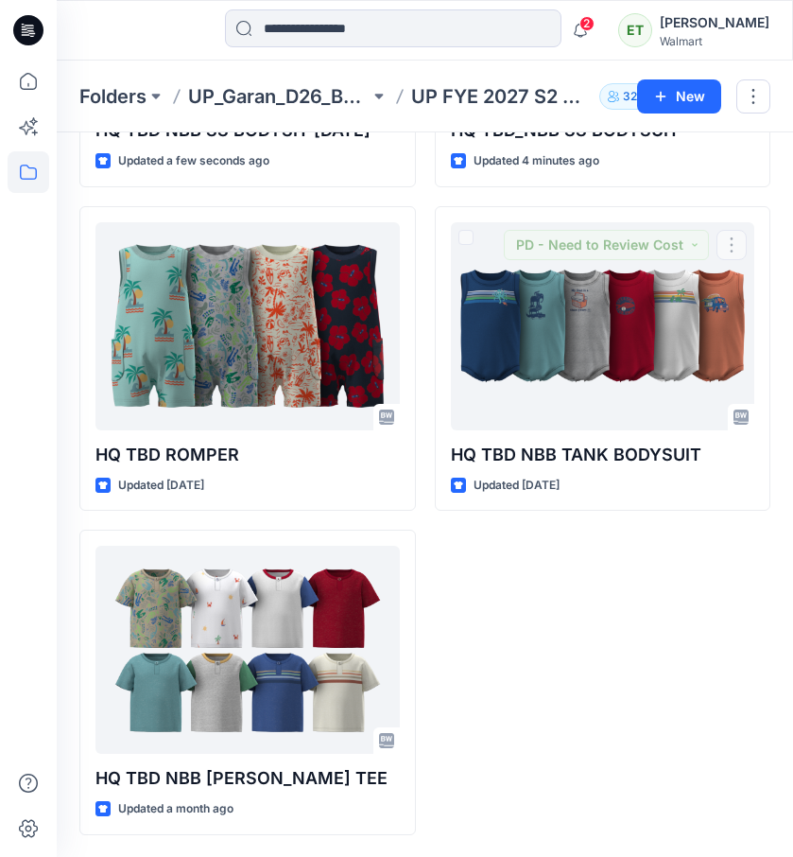
click at [560, 698] on div "HQ TBD_NBB SS BODYSUIT Updated 4 minutes ago HQ TBD NBB TANK BODYSUIT Updated […" at bounding box center [603, 358] width 337 height 953
click at [548, 684] on div "HQ TBD_NBB SS BODYSUIT Updated 4 minutes ago HQ TBD NBB TANK BODYSUIT Updated […" at bounding box center [603, 358] width 337 height 953
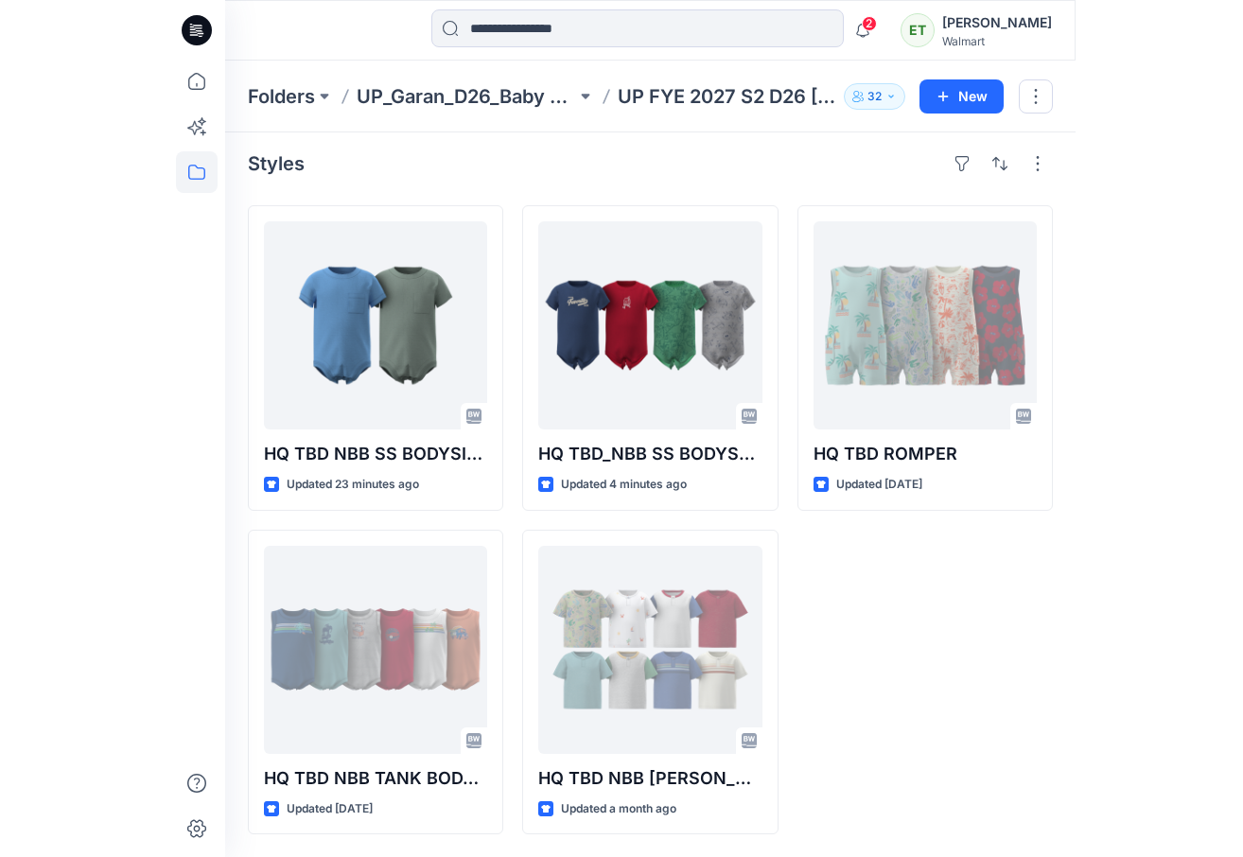
scroll to position [7, 0]
